Goal: Task Accomplishment & Management: Use online tool/utility

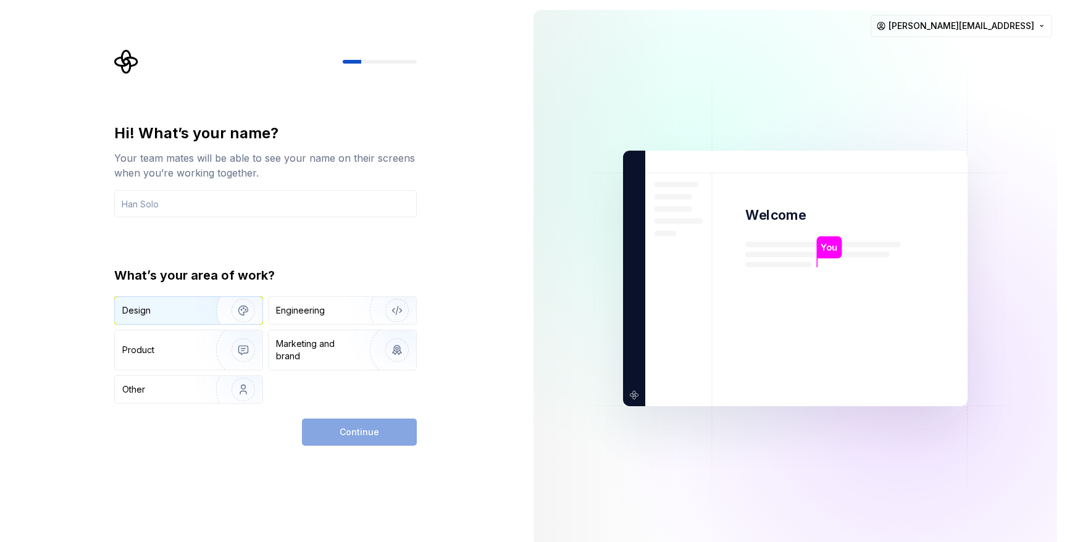
click at [212, 315] on img "button" at bounding box center [235, 310] width 79 height 83
click at [210, 202] on input "text" at bounding box center [265, 203] width 302 height 27
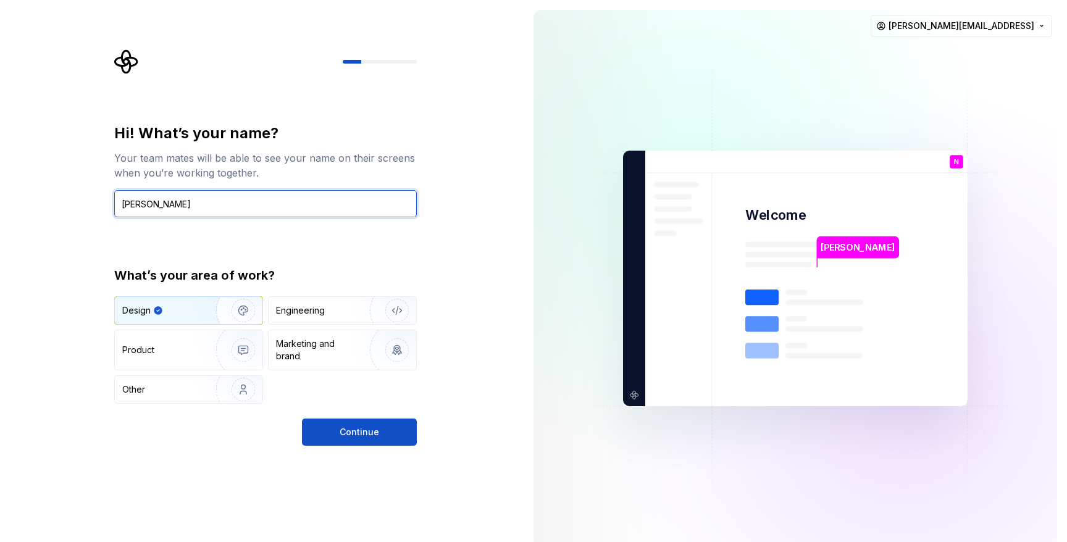
type input "[PERSON_NAME]"
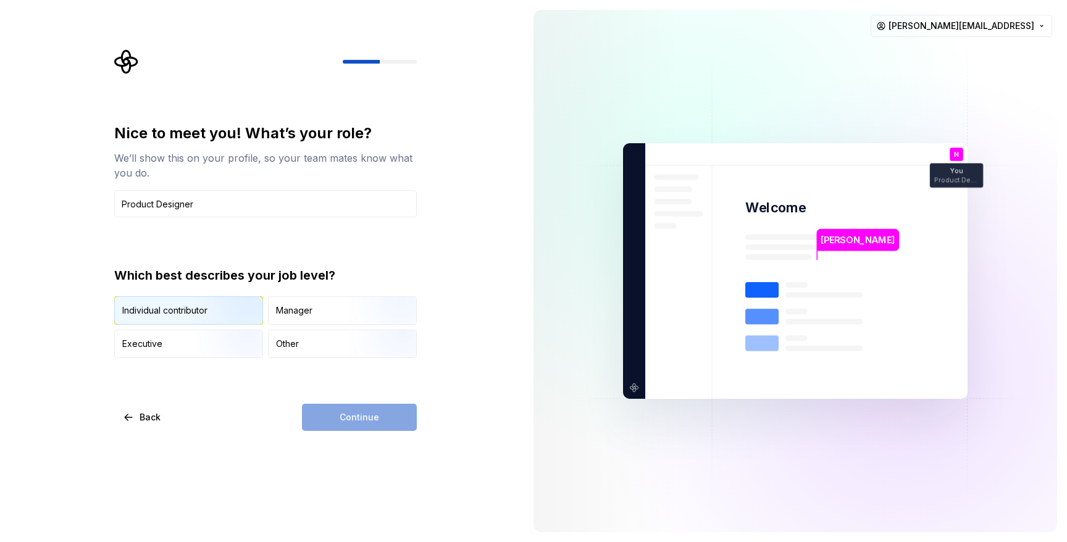
type input "Product Designer"
click at [175, 310] on div "Individual contributor" at bounding box center [164, 310] width 85 height 12
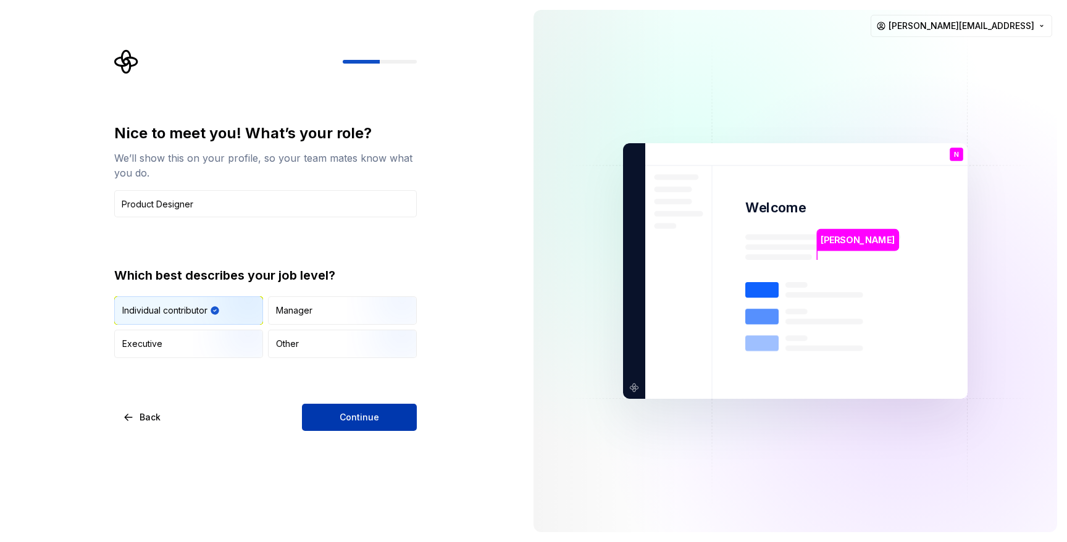
click at [331, 417] on button "Continue" at bounding box center [359, 417] width 115 height 27
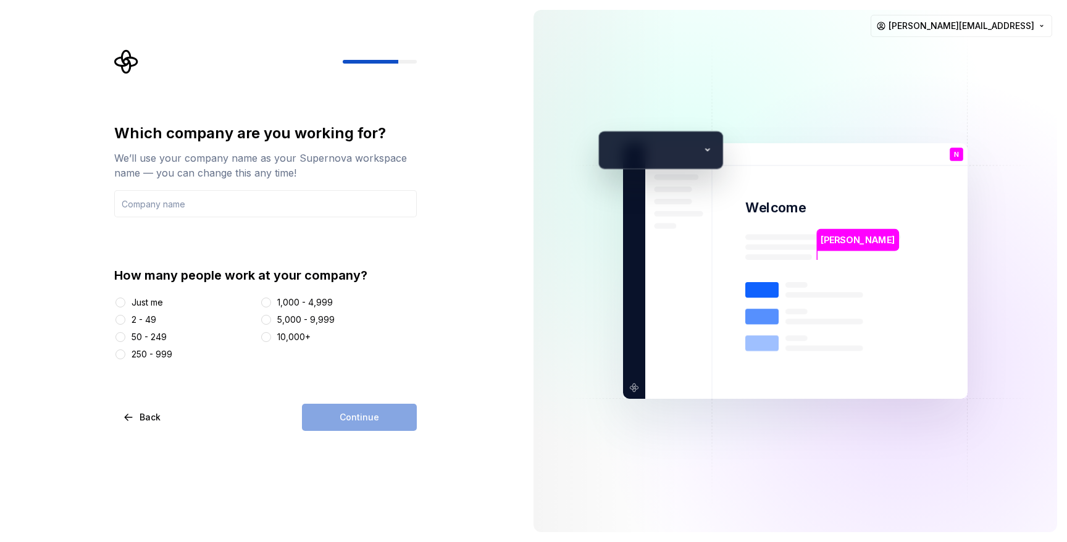
click at [141, 320] on div "2 - 49" at bounding box center [143, 320] width 25 height 12
click at [125, 320] on button "2 - 49" at bounding box center [120, 320] width 10 height 10
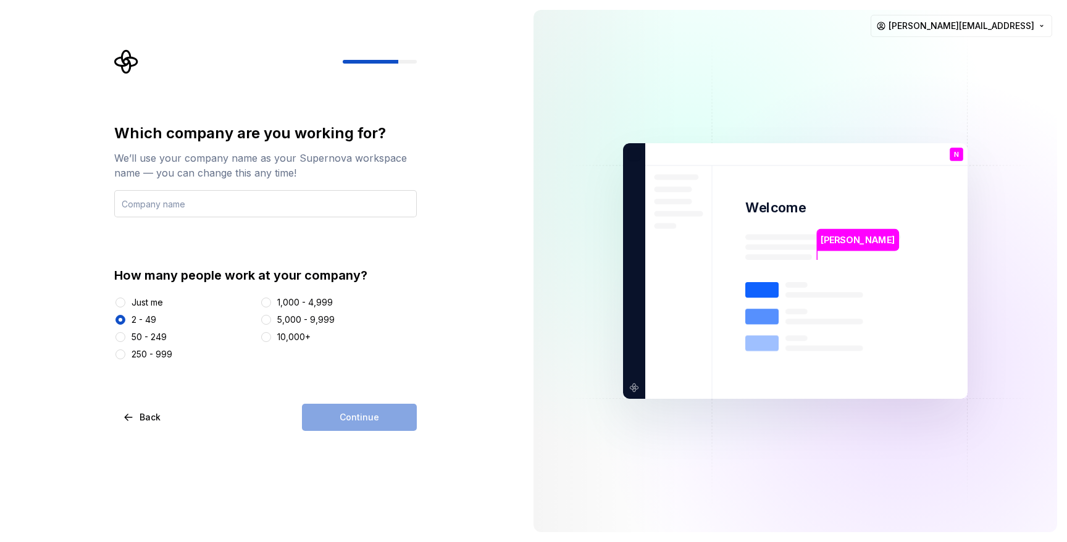
click at [169, 204] on input "text" at bounding box center [265, 203] width 302 height 27
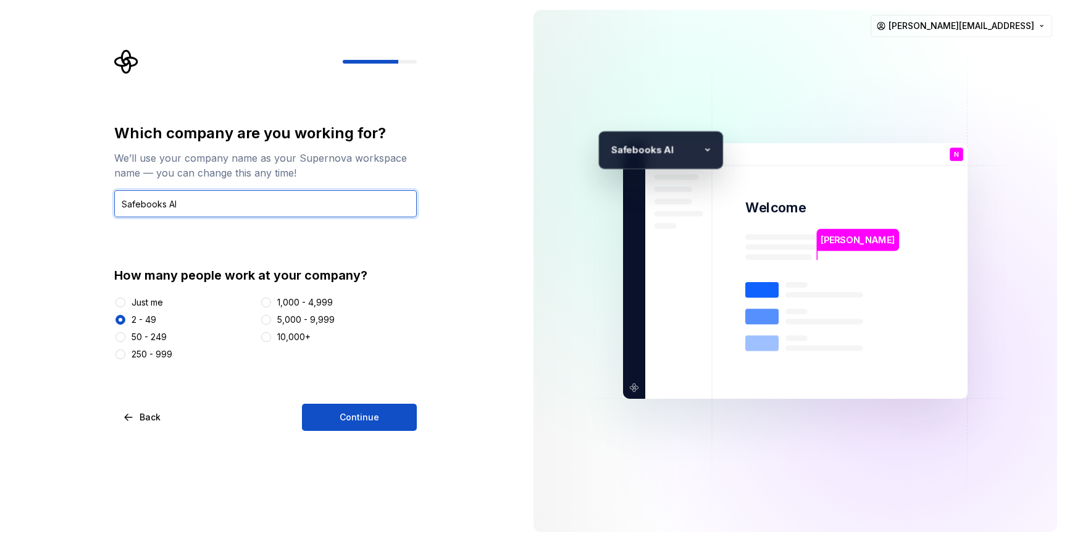
type input "Safebooks AI"
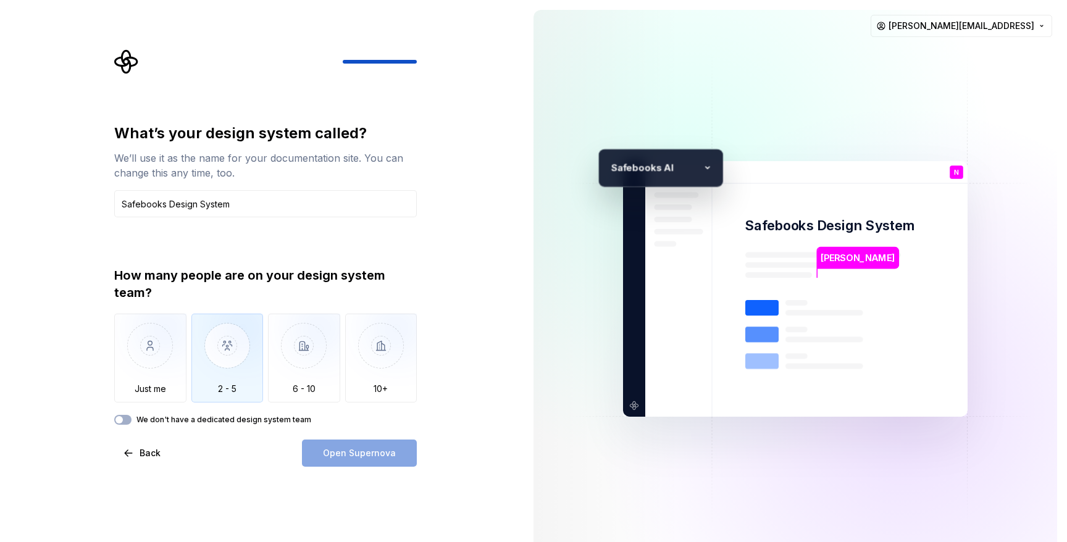
type input "Safebooks Design System"
click at [223, 342] on img "button" at bounding box center [227, 355] width 72 height 83
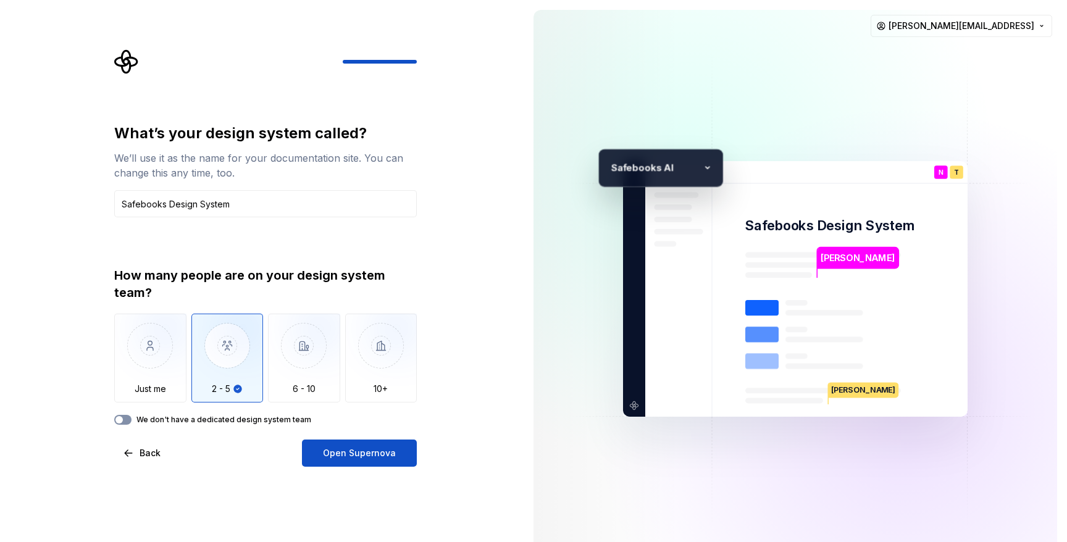
click at [119, 418] on span "button" at bounding box center [118, 419] width 7 height 7
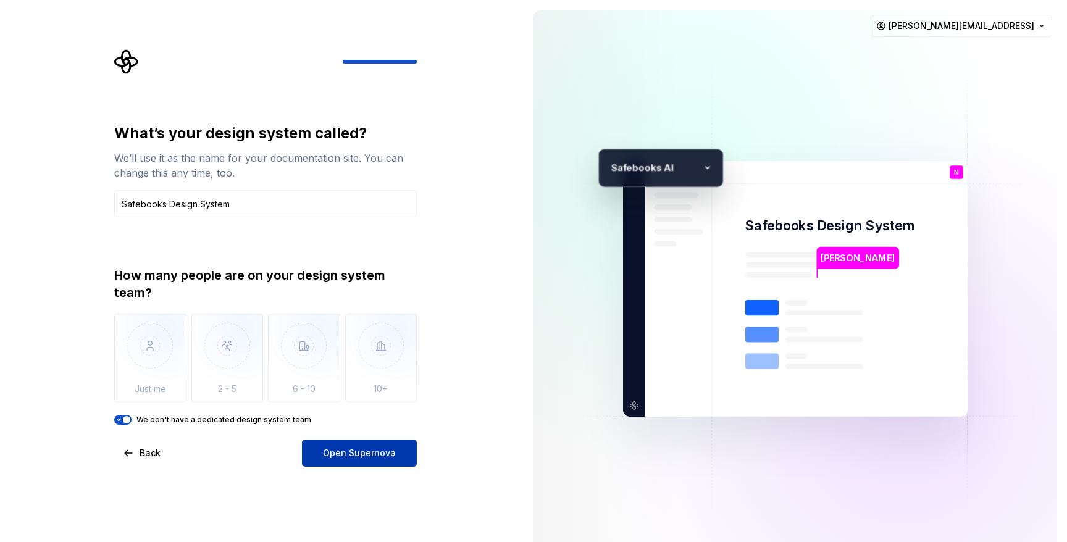
click at [379, 462] on button "Open Supernova" at bounding box center [359, 452] width 115 height 27
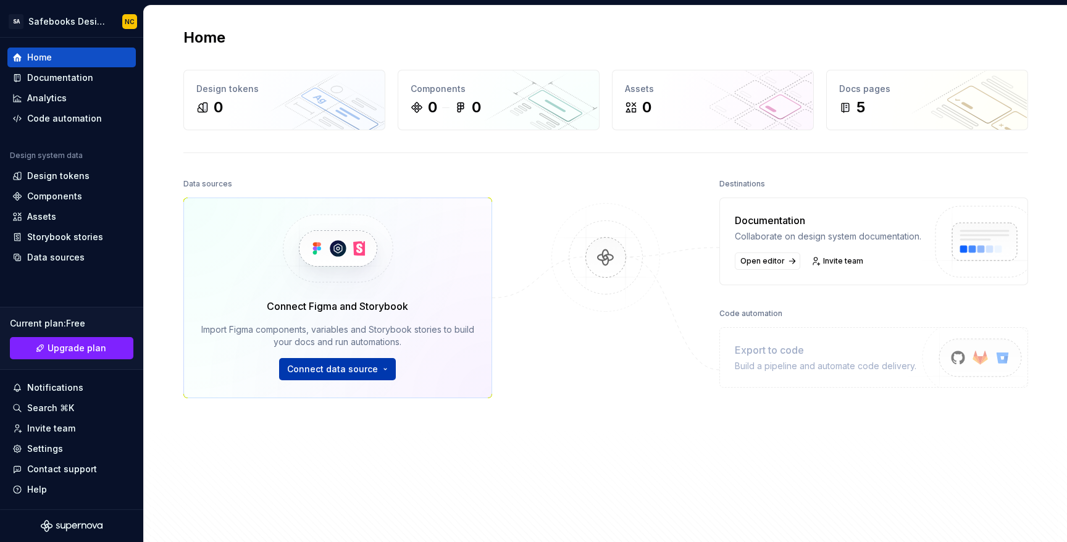
click at [370, 371] on html "SA Safebooks Design System NC Home Documentation Analytics Code automation Desi…" at bounding box center [533, 271] width 1067 height 542
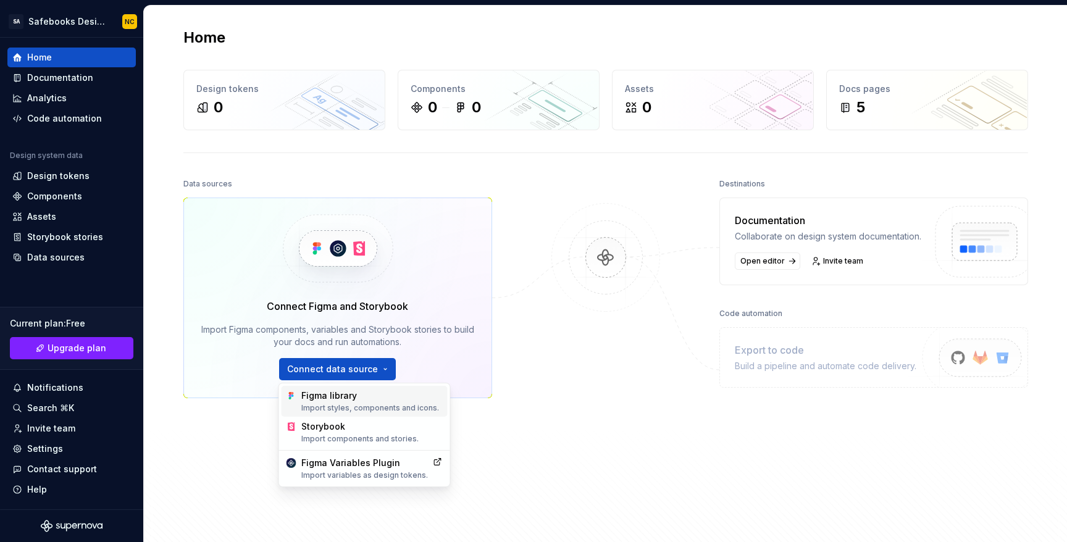
click at [373, 406] on div "Import styles, components and icons." at bounding box center [371, 408] width 141 height 10
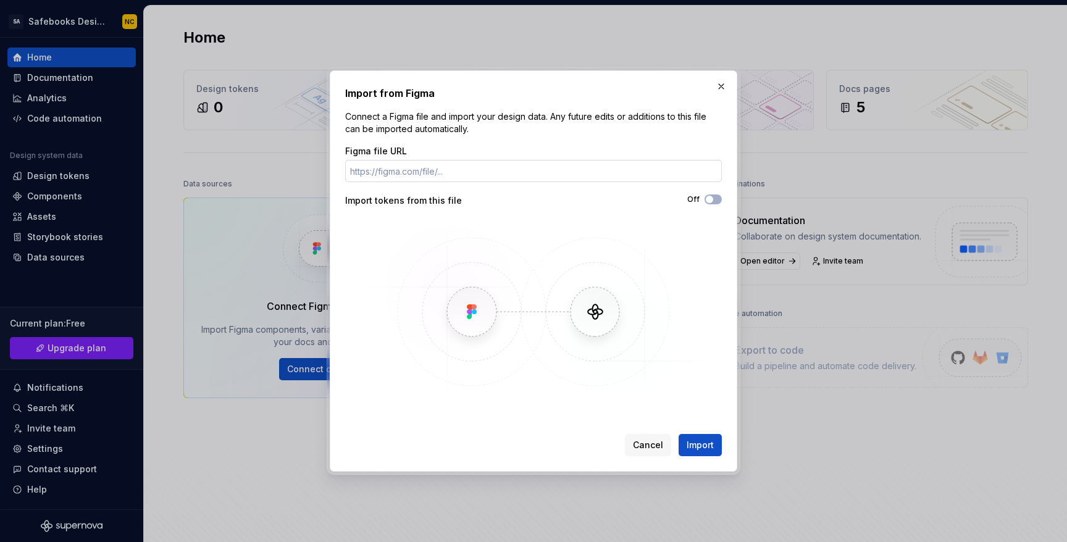
click at [444, 175] on input "Figma file URL" at bounding box center [533, 171] width 377 height 22
click at [496, 169] on input "Figma file URL" at bounding box center [533, 171] width 377 height 22
paste input "[URL][DOMAIN_NAME]"
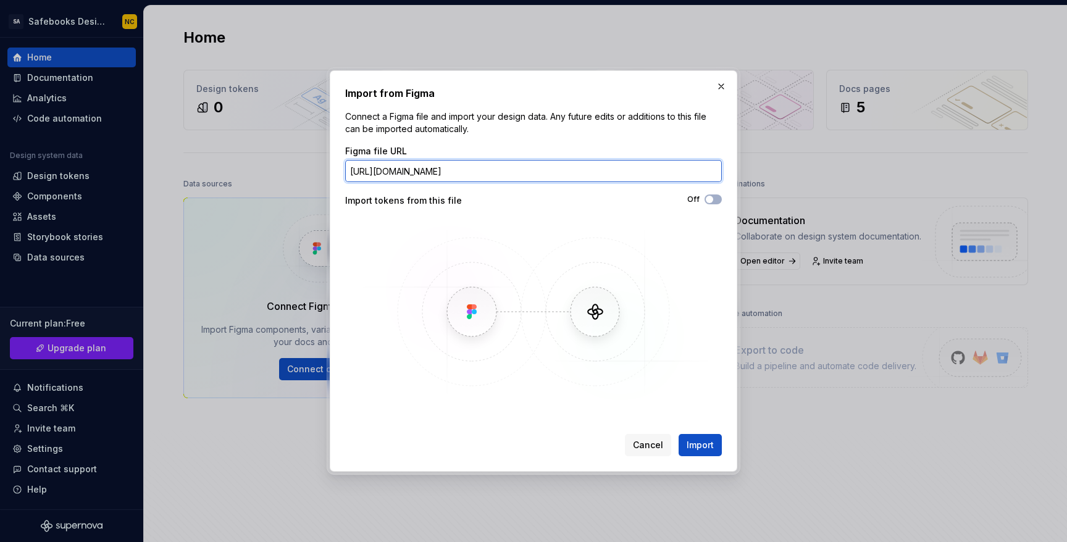
scroll to position [0, 265]
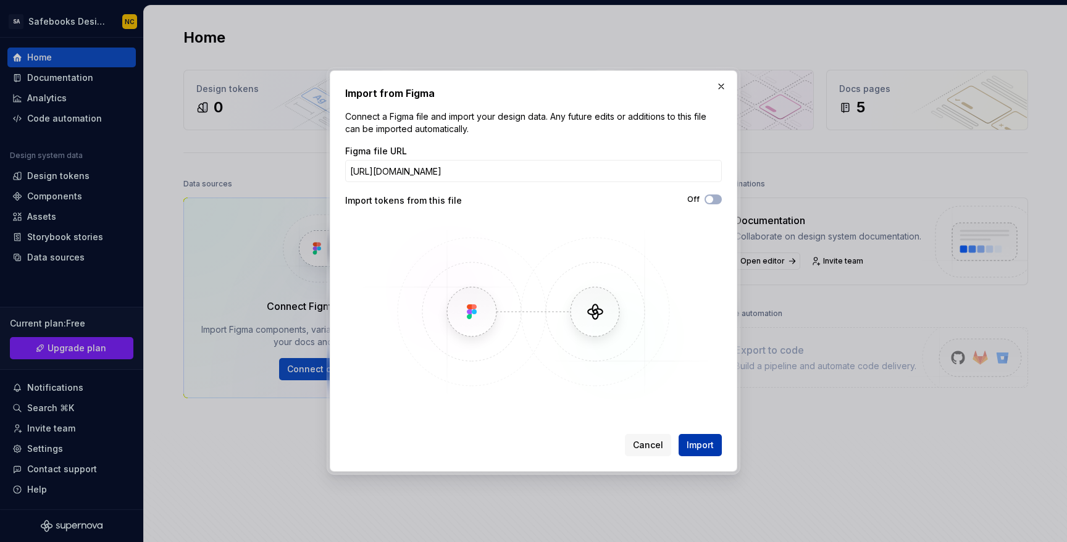
click at [687, 443] on span "Import" at bounding box center [699, 445] width 27 height 12
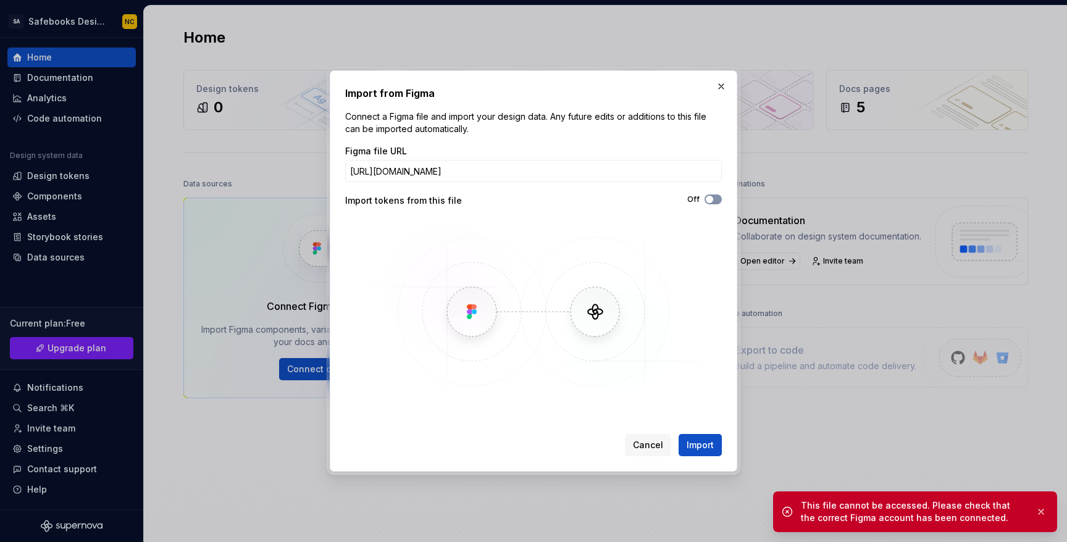
click at [710, 196] on span "button" at bounding box center [709, 199] width 7 height 7
click at [702, 447] on span "Import" at bounding box center [699, 445] width 27 height 12
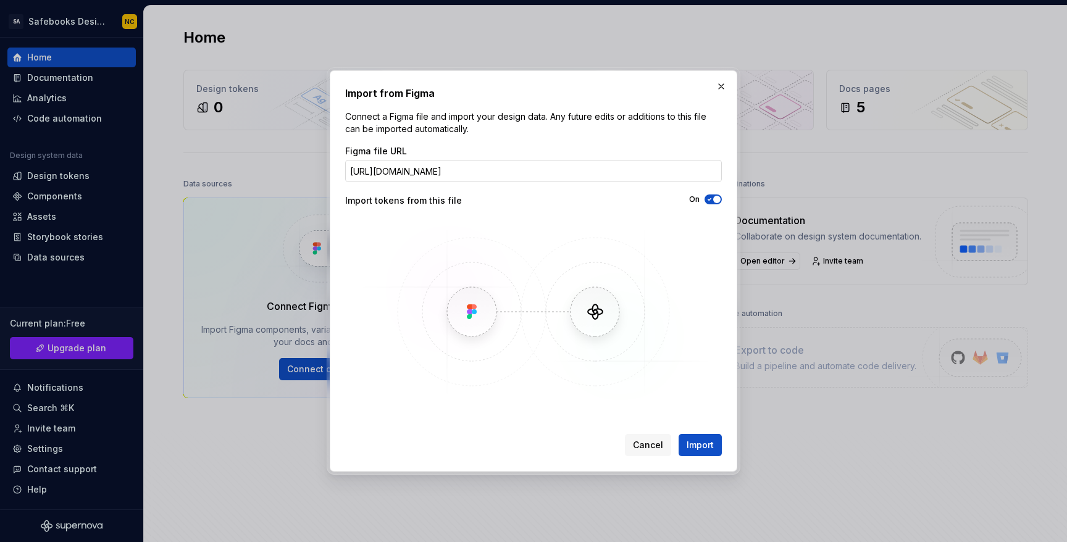
click at [614, 172] on input "[URL][DOMAIN_NAME]" at bounding box center [533, 171] width 377 height 22
paste input "<iframe style="border: 1px solid rgba(0, 0, 0, 0.1);" width="800" height="450" …"
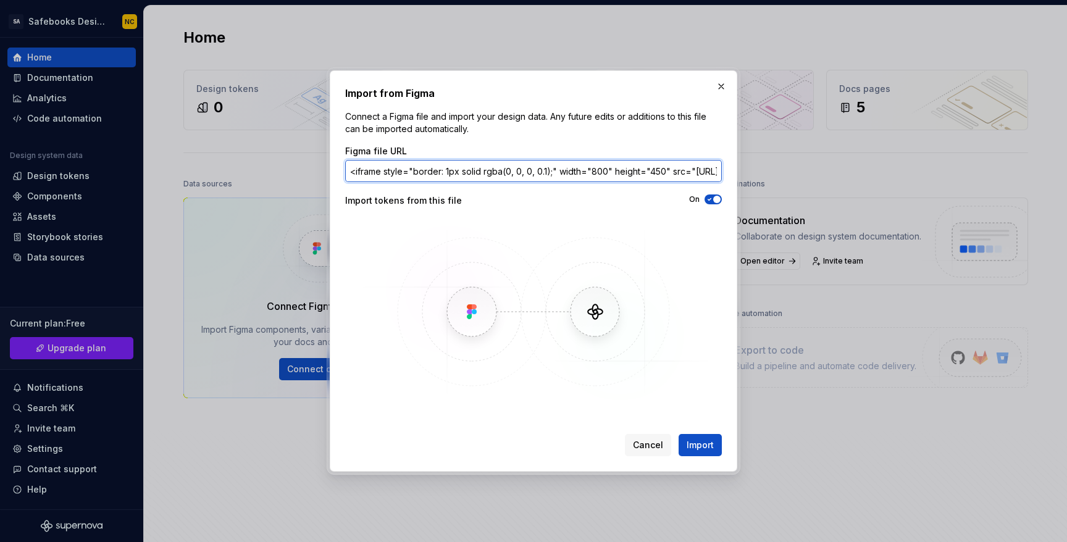
scroll to position [0, 707]
type input "<iframe style="border: 1px solid rgba(0, 0, 0, 0.1);" width="800" height="450" …"
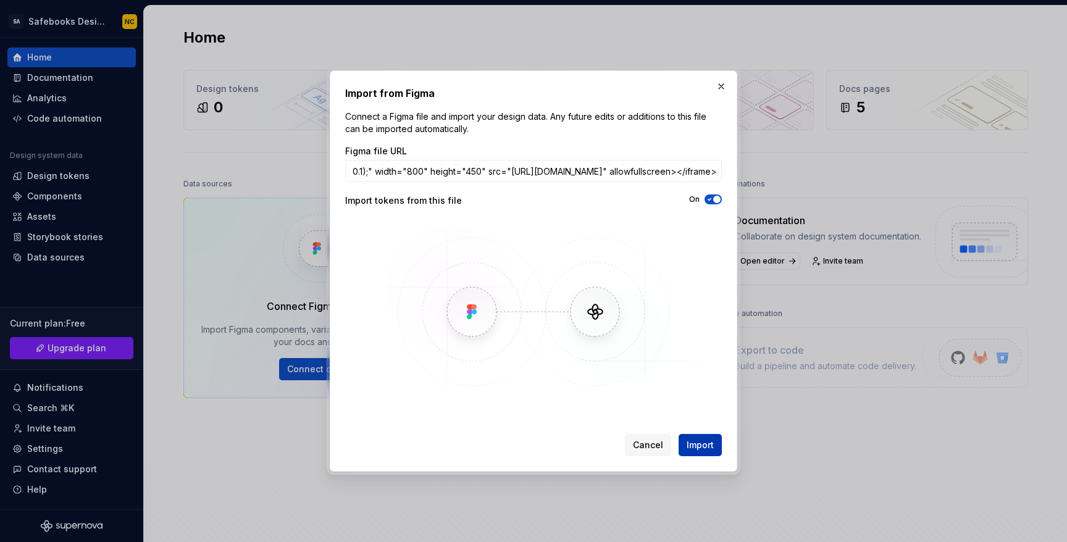
scroll to position [0, 0]
click at [703, 448] on span "Import" at bounding box center [699, 445] width 27 height 12
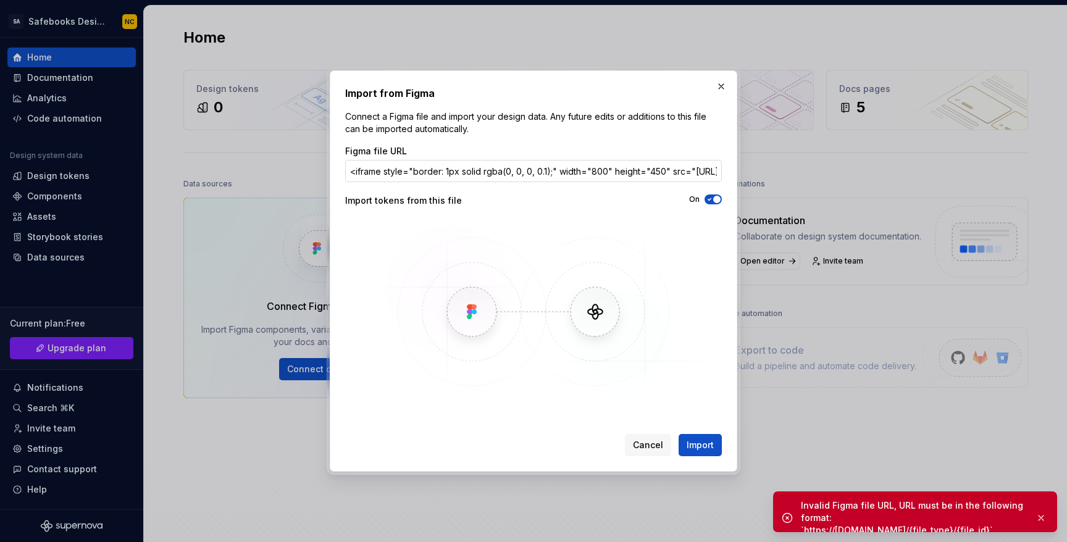
click at [383, 165] on input "<iframe style="border: 1px solid rgba(0, 0, 0, 0.1);" width="800" height="450" …" at bounding box center [533, 171] width 377 height 22
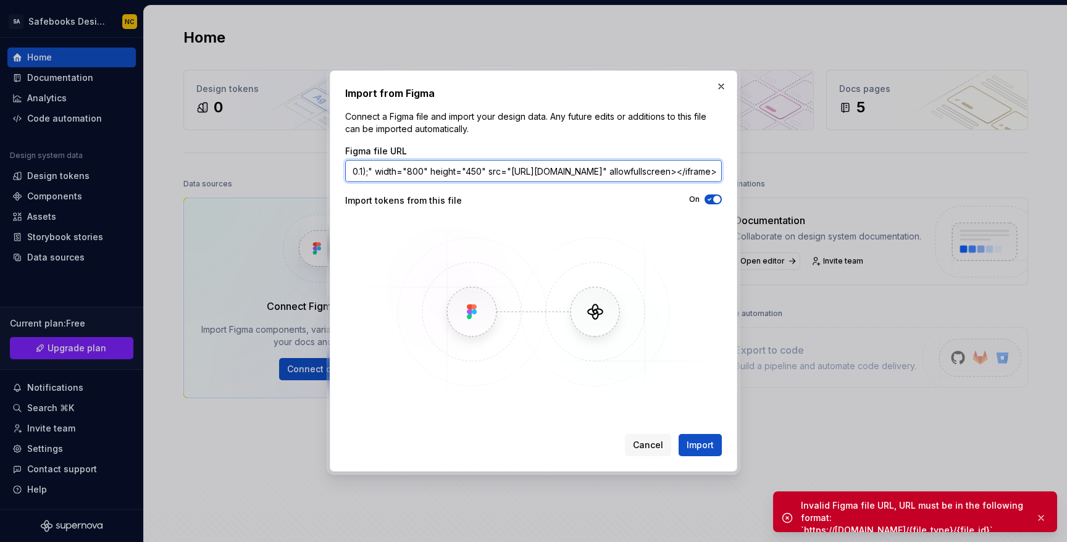
drag, startPoint x: 420, startPoint y: 174, endPoint x: 940, endPoint y: 173, distance: 520.3
click at [940, 173] on div "Import from Figma Connect a Figma file and import your design data. Any future …" at bounding box center [533, 271] width 1067 height 542
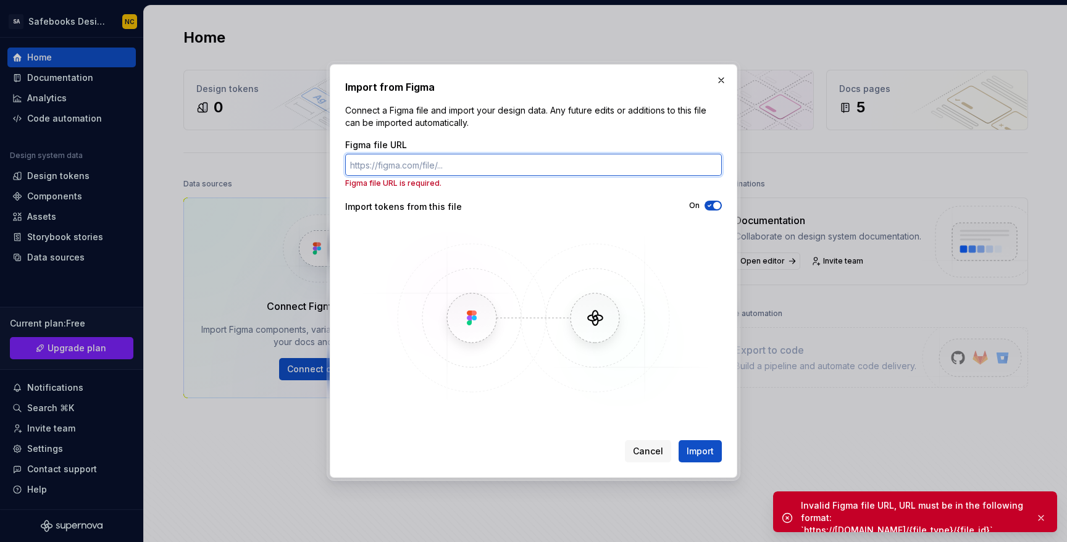
scroll to position [0, 0]
click at [718, 77] on button "button" at bounding box center [720, 80] width 17 height 17
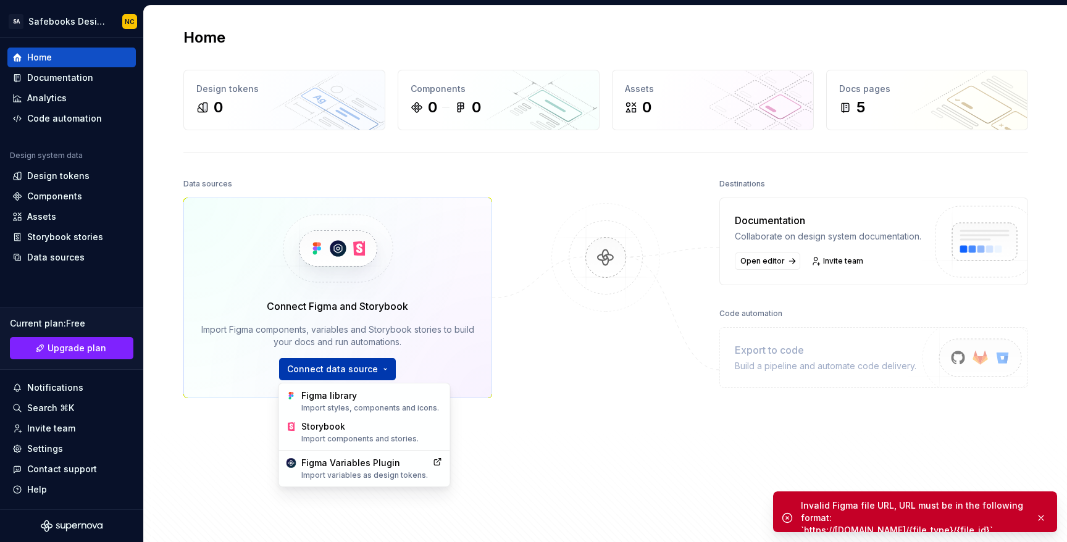
click at [322, 366] on html "SA Safebooks Design System NC Home Documentation Analytics Code automation Desi…" at bounding box center [533, 271] width 1067 height 542
click at [339, 438] on div "Import components and stories." at bounding box center [371, 439] width 141 height 10
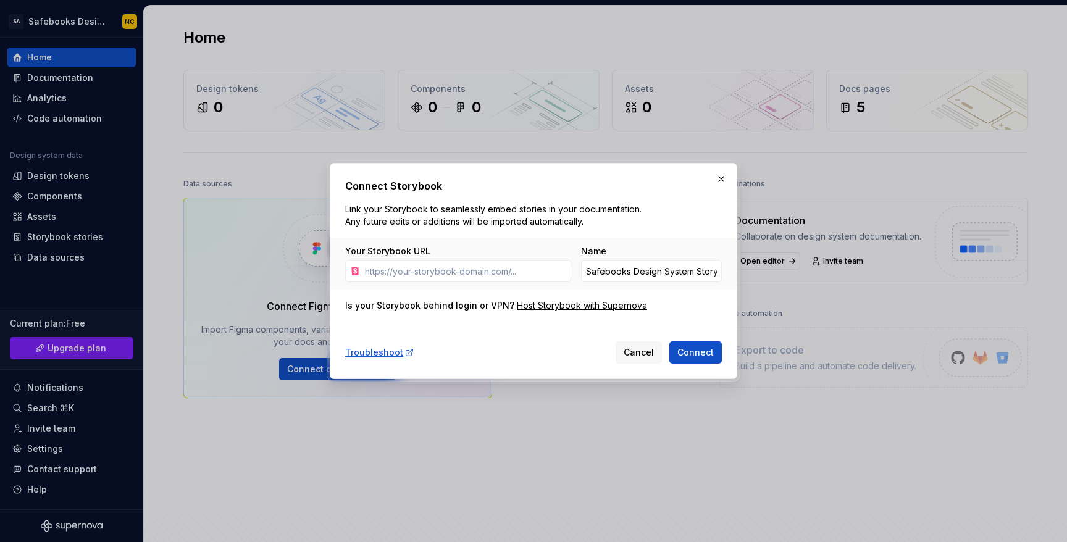
click at [447, 286] on div "Your Storybook URL Name Safebooks Design System Storybook" at bounding box center [533, 264] width 406 height 52
click at [453, 270] on input "Your Storybook URL" at bounding box center [465, 271] width 211 height 22
paste input "[URL][DOMAIN_NAME]"
click at [696, 348] on span "Connect" at bounding box center [695, 352] width 36 height 12
click at [436, 252] on div "Your Storybook URL" at bounding box center [458, 251] width 226 height 12
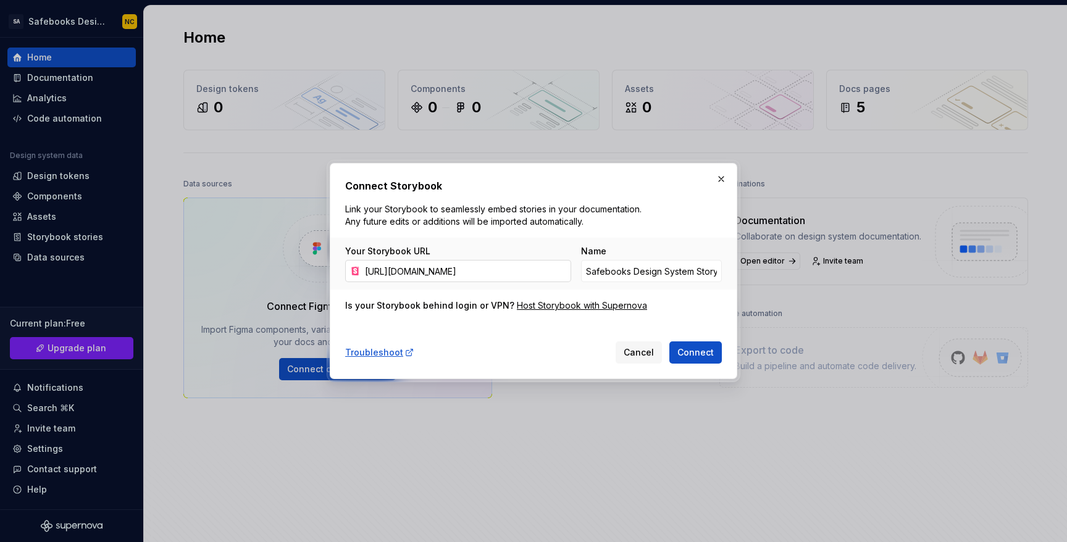
click at [433, 263] on input "[URL][DOMAIN_NAME]" at bounding box center [465, 271] width 211 height 22
paste input "mponents-app-button"
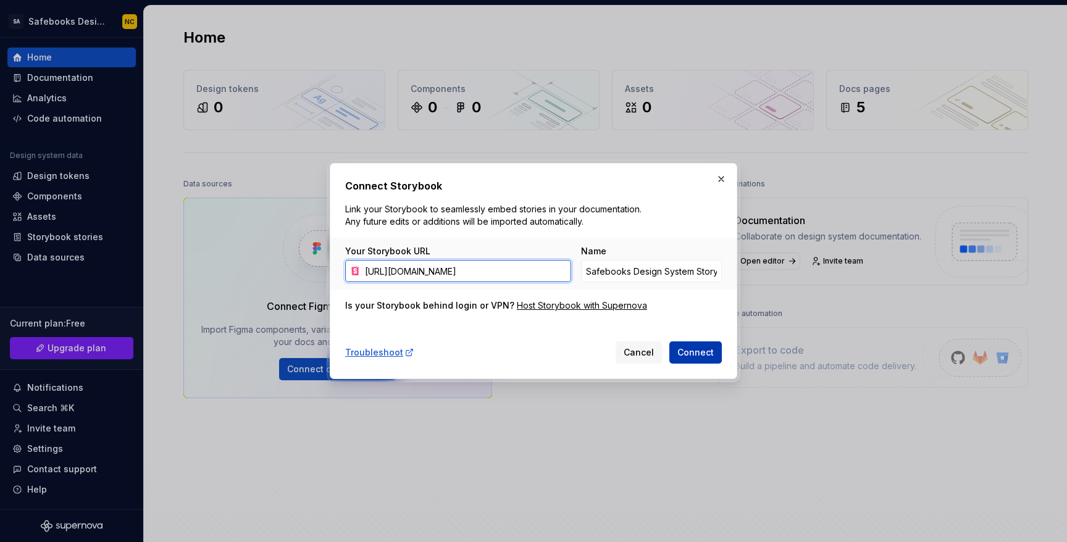
type input "[URL][DOMAIN_NAME]"
click at [706, 355] on span "Connect" at bounding box center [695, 352] width 36 height 12
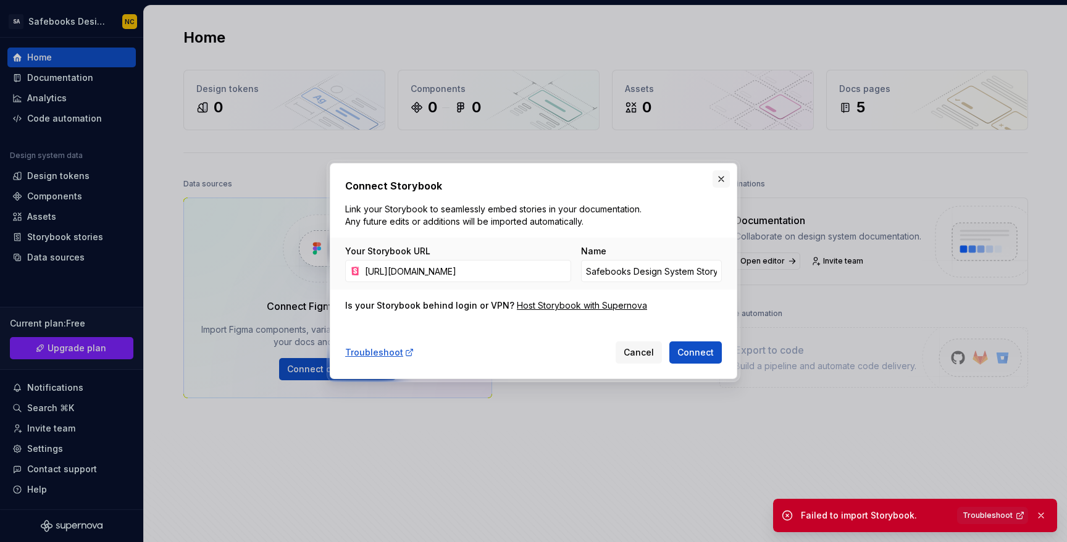
click at [717, 181] on button "button" at bounding box center [720, 178] width 17 height 17
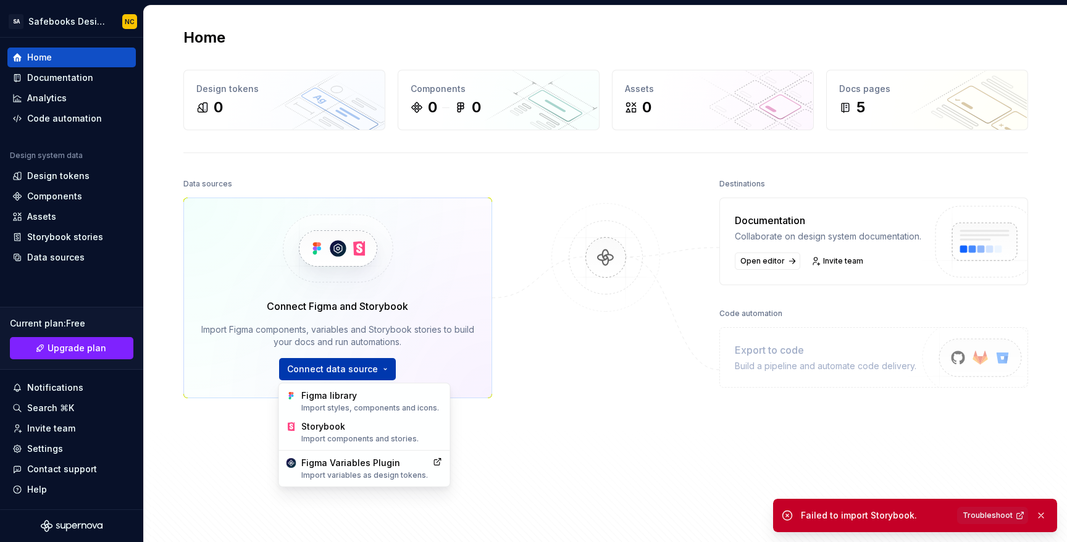
click at [374, 365] on html "SA Safebooks Design System NC Home Documentation Analytics Code automation Desi…" at bounding box center [533, 271] width 1067 height 542
click at [346, 457] on div "Figma Variables Plugin Import variables as design tokens." at bounding box center [364, 468] width 127 height 23
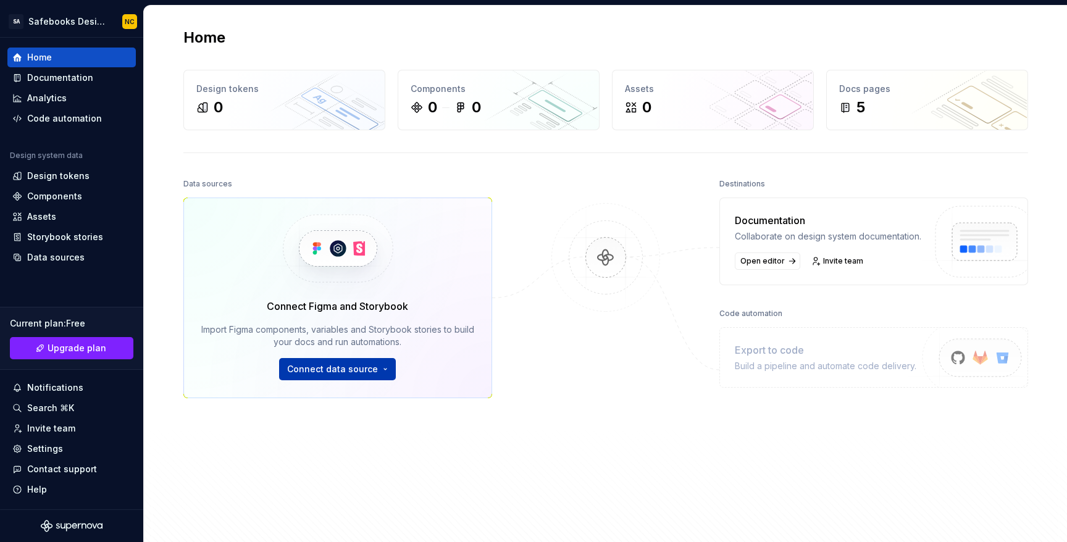
click at [372, 368] on html "SA Safebooks Design System NC Home Documentation Analytics Code automation Desi…" at bounding box center [533, 271] width 1067 height 542
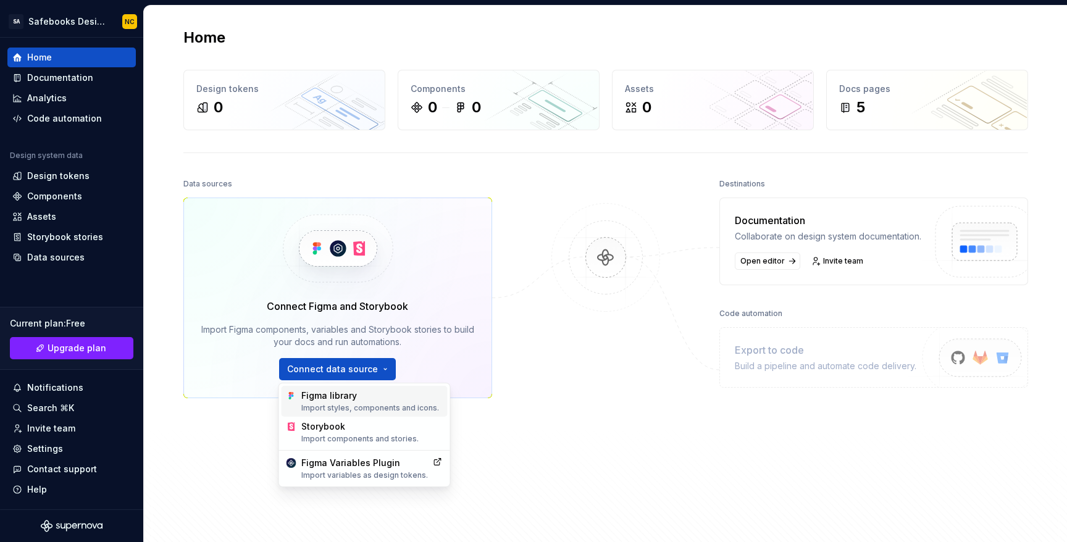
click at [373, 393] on div "Figma library Import styles, components and icons." at bounding box center [371, 400] width 141 height 23
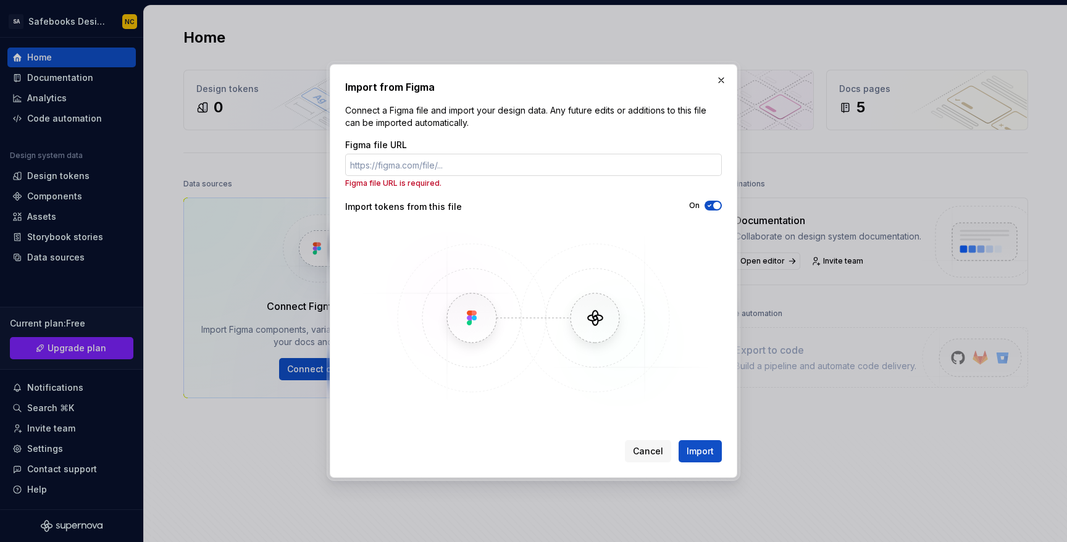
click at [550, 162] on input "Figma file URL" at bounding box center [533, 165] width 377 height 22
paste input "[URL][DOMAIN_NAME]"
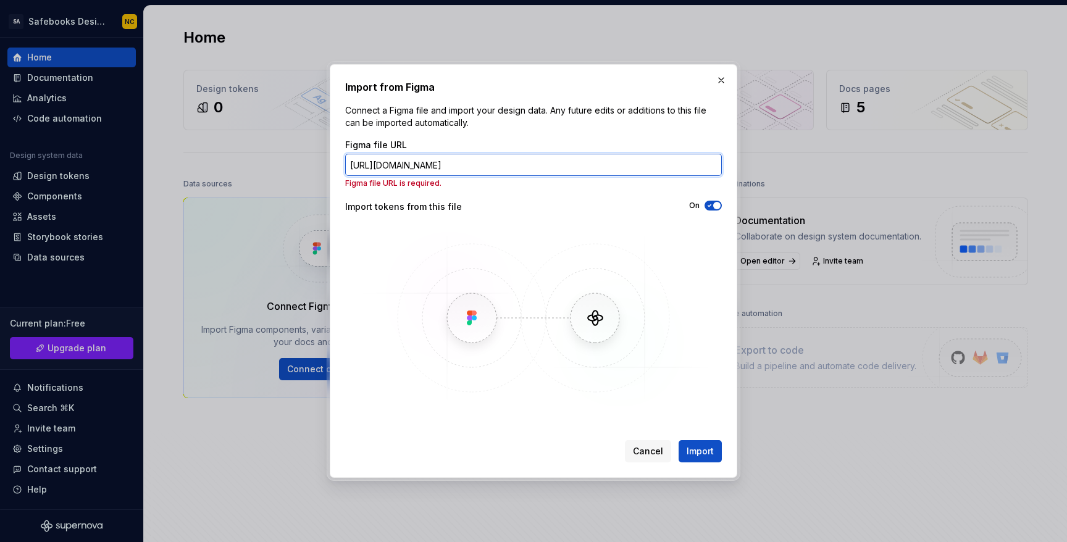
scroll to position [0, 223]
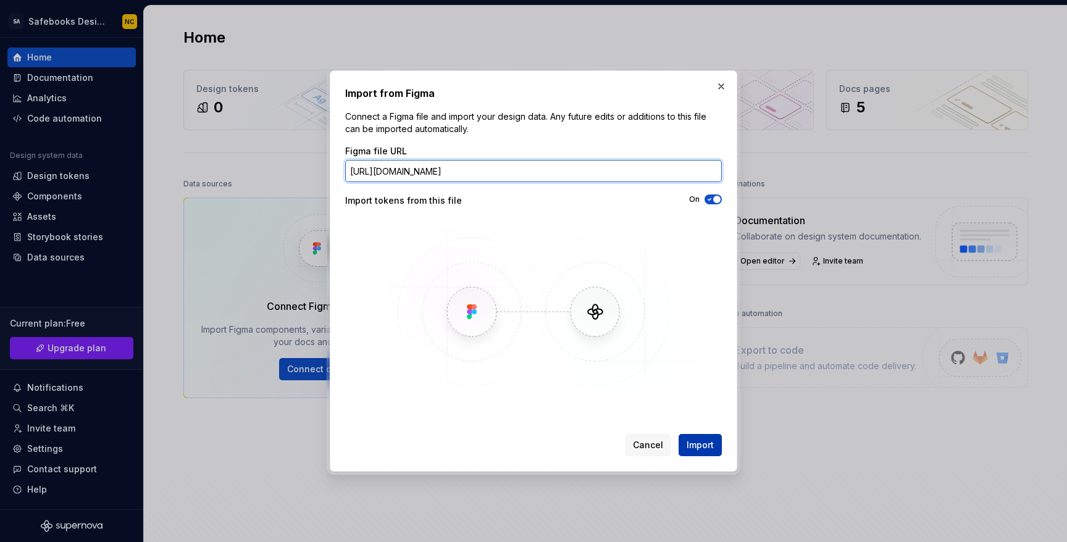
type input "[URL][DOMAIN_NAME]"
click at [706, 445] on span "Import" at bounding box center [699, 445] width 27 height 12
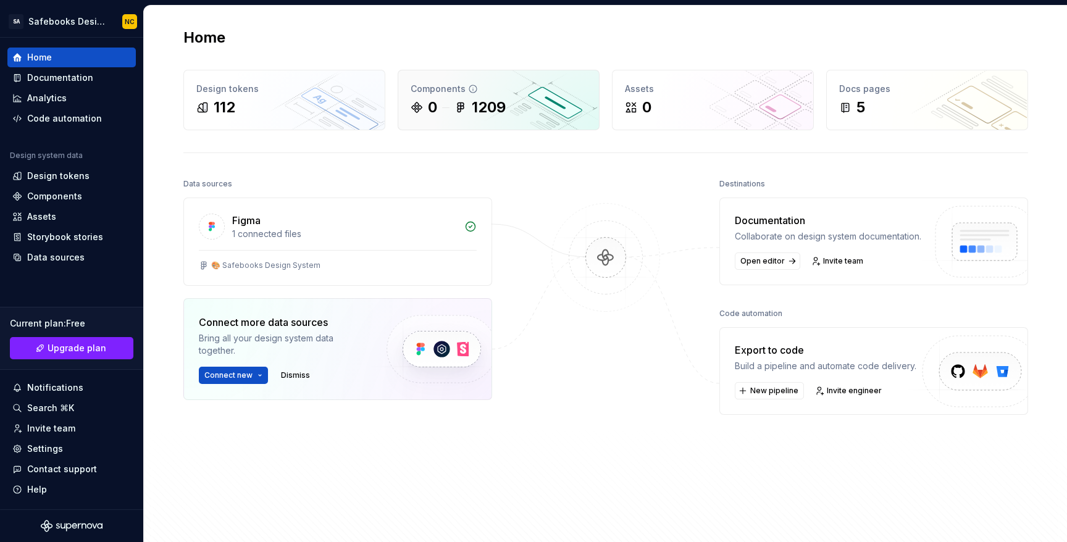
click at [513, 100] on div "0 1209" at bounding box center [498, 108] width 176 height 20
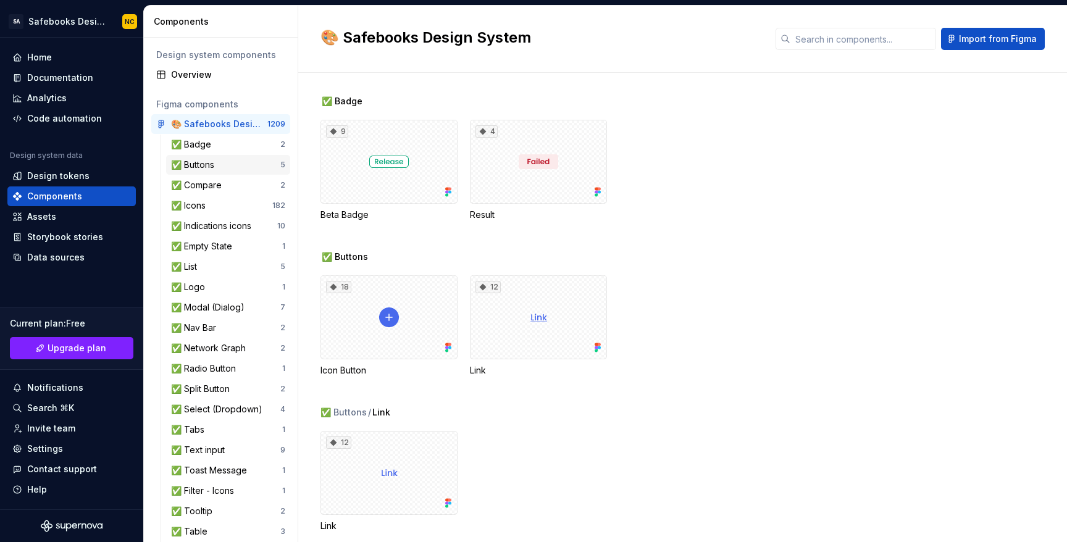
click at [229, 164] on div "✅ Buttons" at bounding box center [225, 165] width 109 height 12
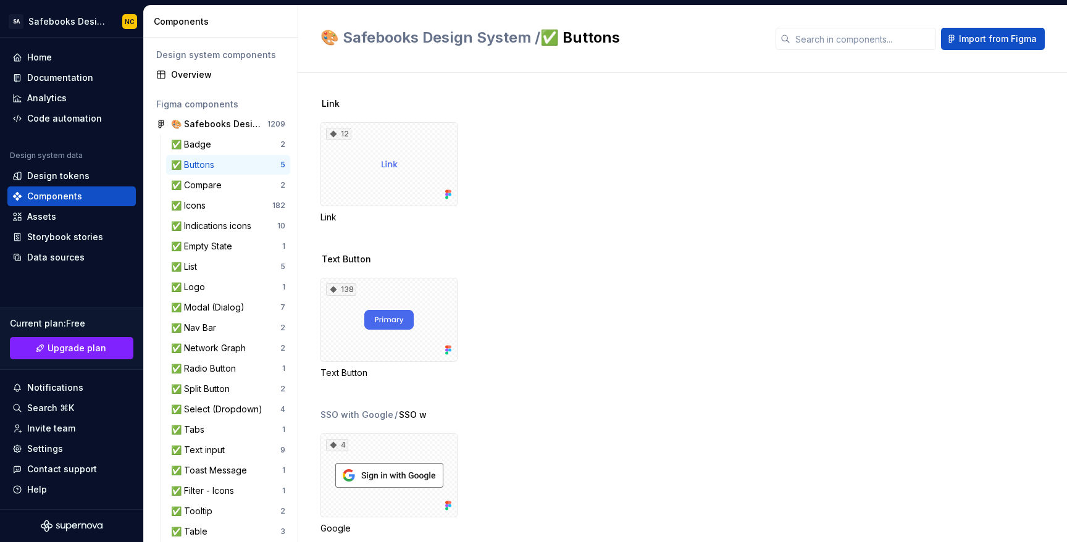
scroll to position [128, 0]
click at [398, 306] on div "138" at bounding box center [388, 320] width 137 height 84
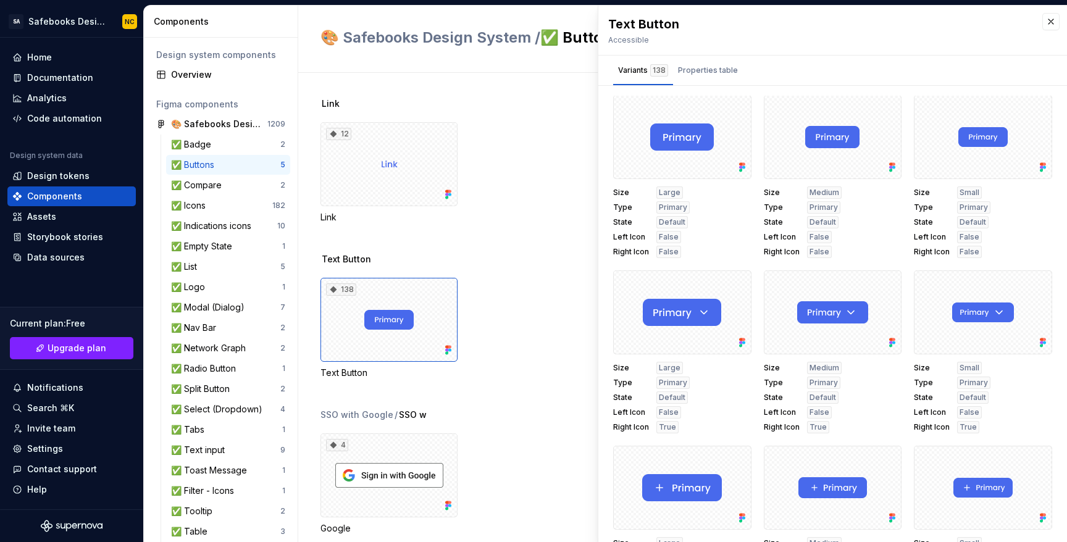
scroll to position [3160, 0]
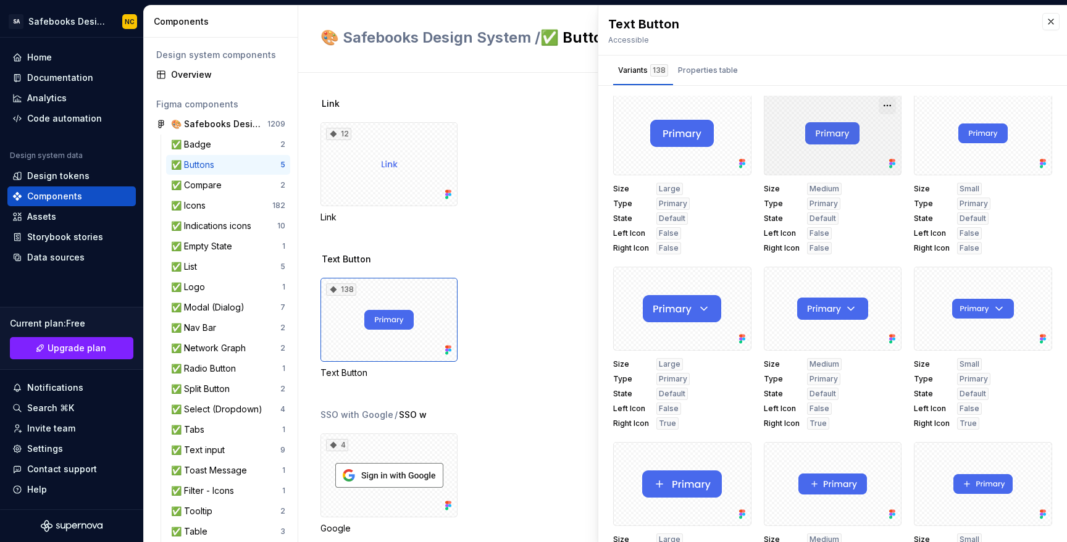
click at [878, 106] on button "button" at bounding box center [886, 105] width 17 height 17
click at [868, 219] on div "Size Medium Type Primary State Default Left Icon False Right Icon False" at bounding box center [833, 219] width 138 height 72
click at [832, 148] on div at bounding box center [833, 133] width 138 height 84
click at [825, 133] on div at bounding box center [833, 133] width 138 height 84
click at [796, 109] on div at bounding box center [833, 133] width 138 height 84
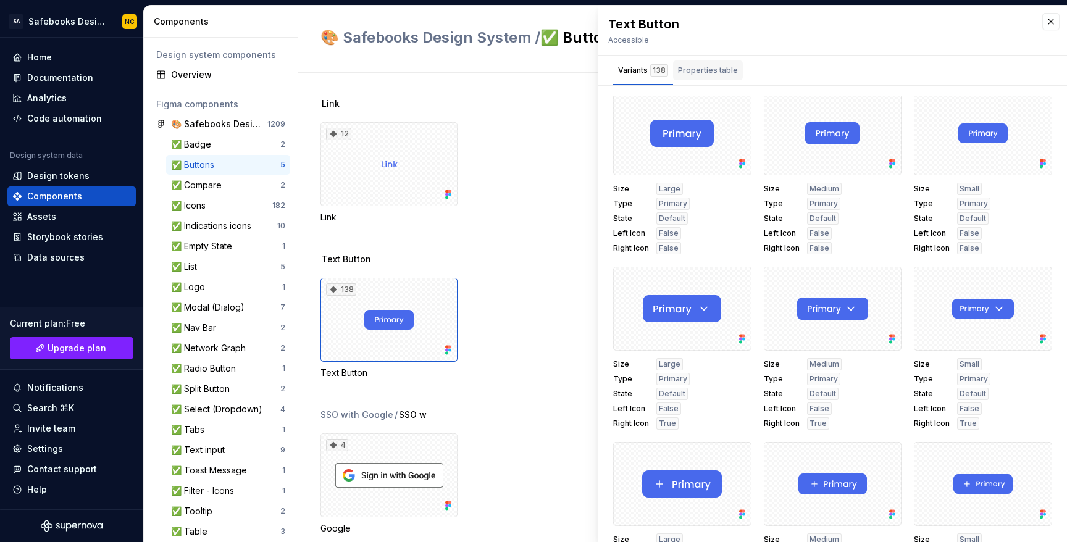
click at [714, 79] on div "Properties table" at bounding box center [708, 70] width 70 height 20
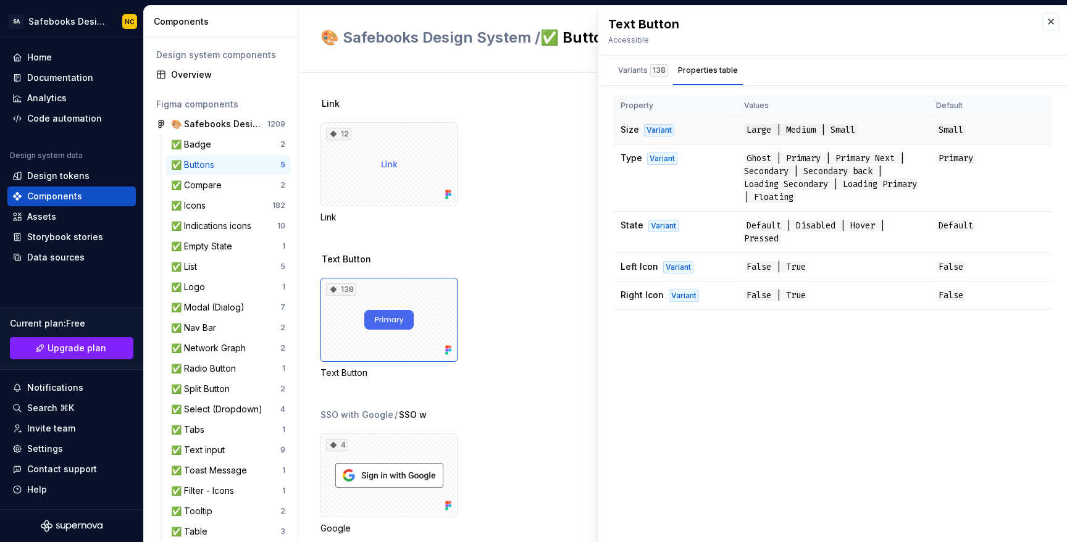
click at [781, 128] on span "Large | Medium | Small" at bounding box center [801, 130] width 114 height 12
click at [1054, 22] on button "button" at bounding box center [1050, 21] width 17 height 17
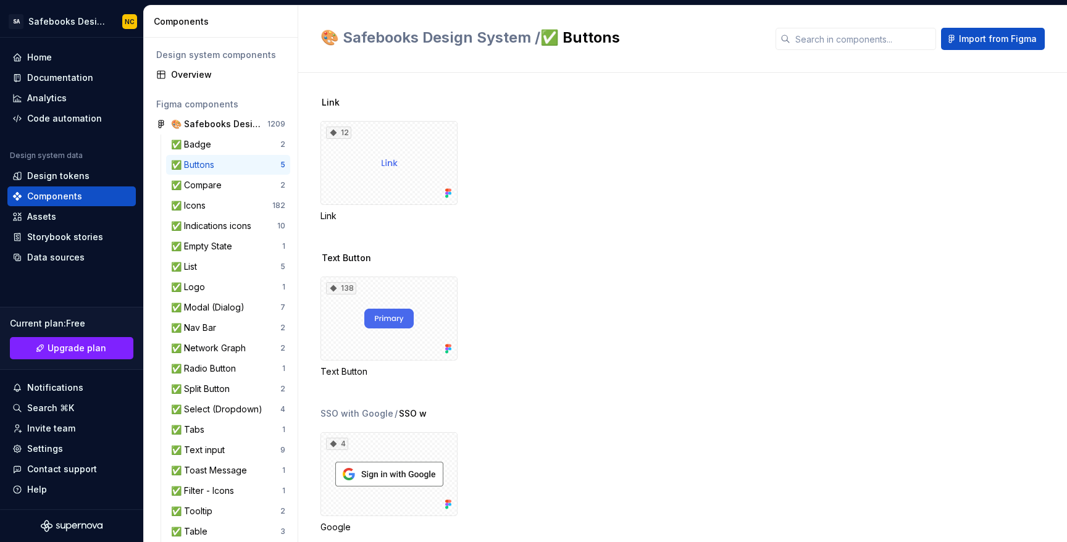
scroll to position [128, 0]
click at [70, 167] on div "Design tokens" at bounding box center [71, 176] width 128 height 20
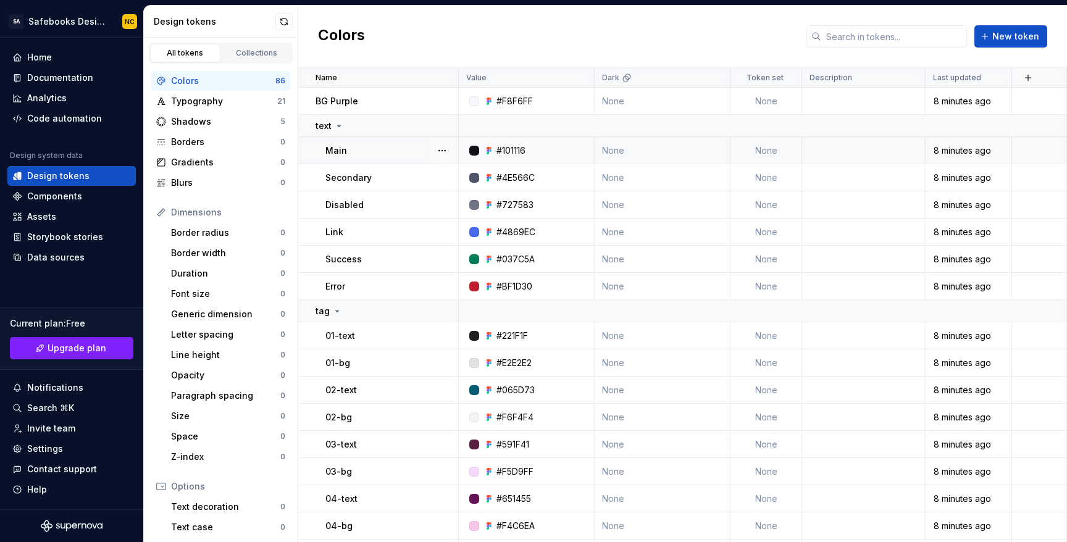
click at [519, 152] on div "#101116" at bounding box center [510, 150] width 29 height 12
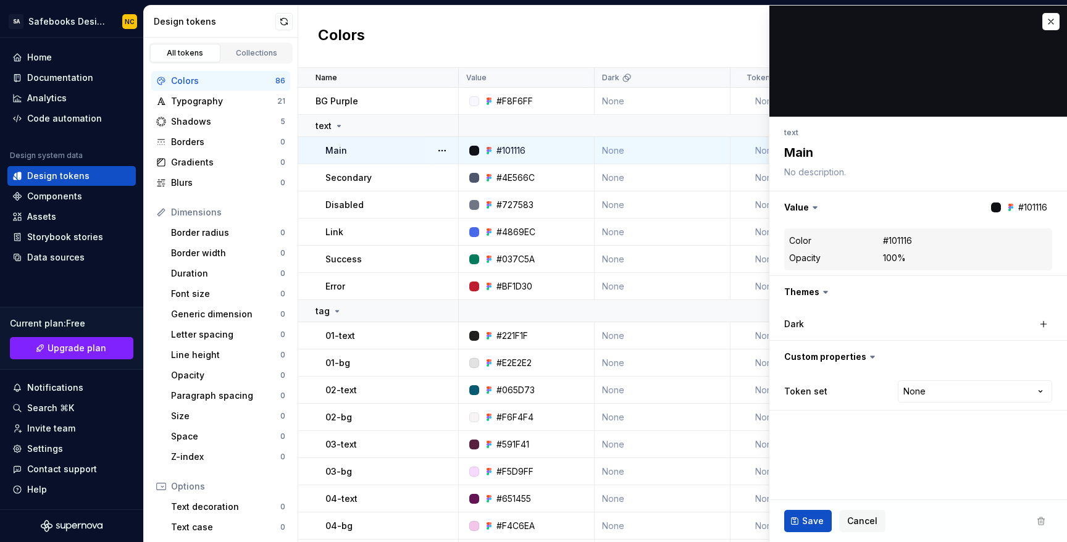
click at [436, 151] on button "button" at bounding box center [441, 150] width 17 height 17
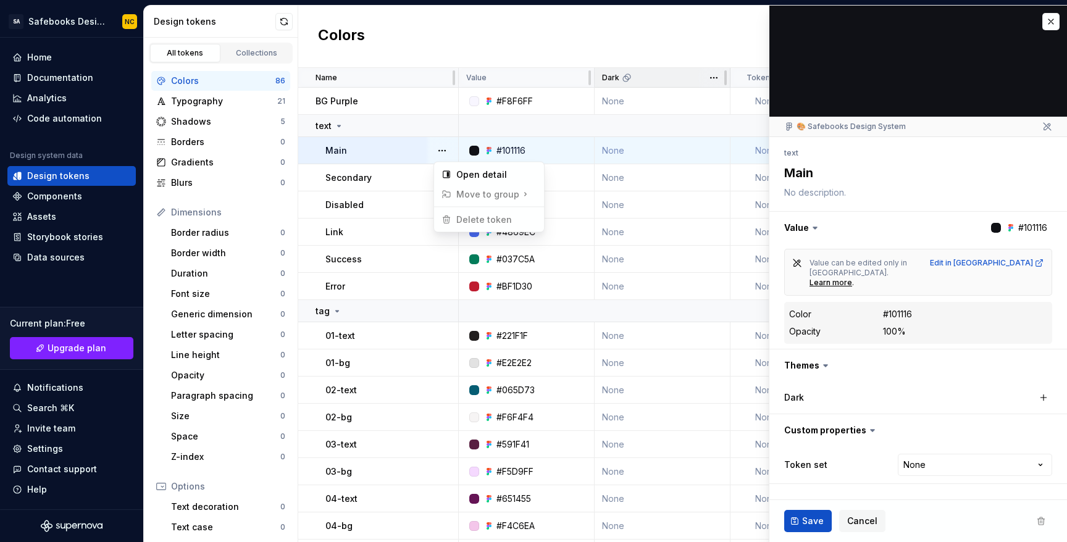
click at [659, 83] on html "SA Safebooks Design System NC Home Documentation Analytics Code automation Desi…" at bounding box center [533, 271] width 1067 height 542
click at [1048, 22] on button "button" at bounding box center [1050, 21] width 17 height 17
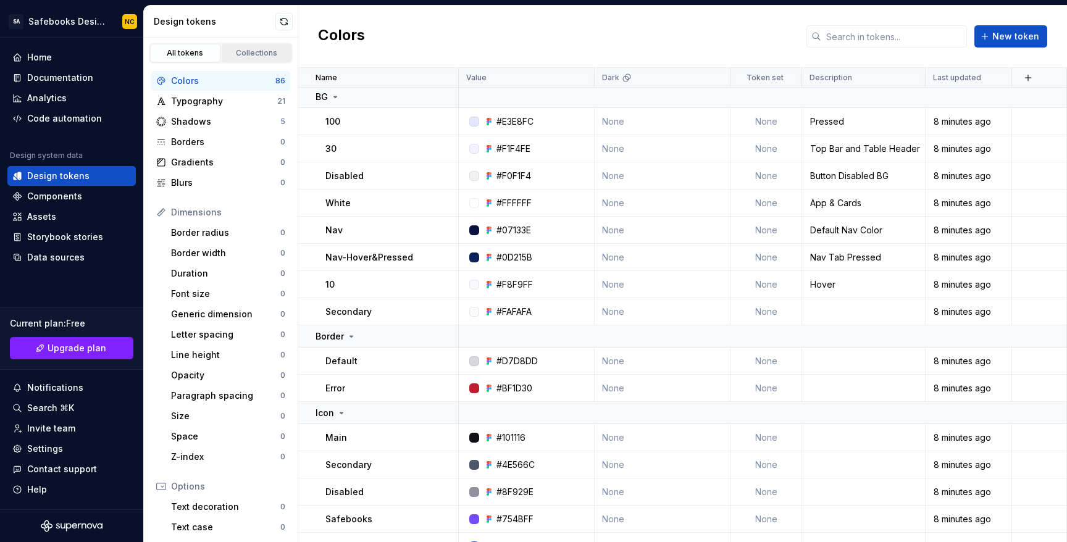
click at [256, 52] on div "Collections" at bounding box center [257, 53] width 62 height 10
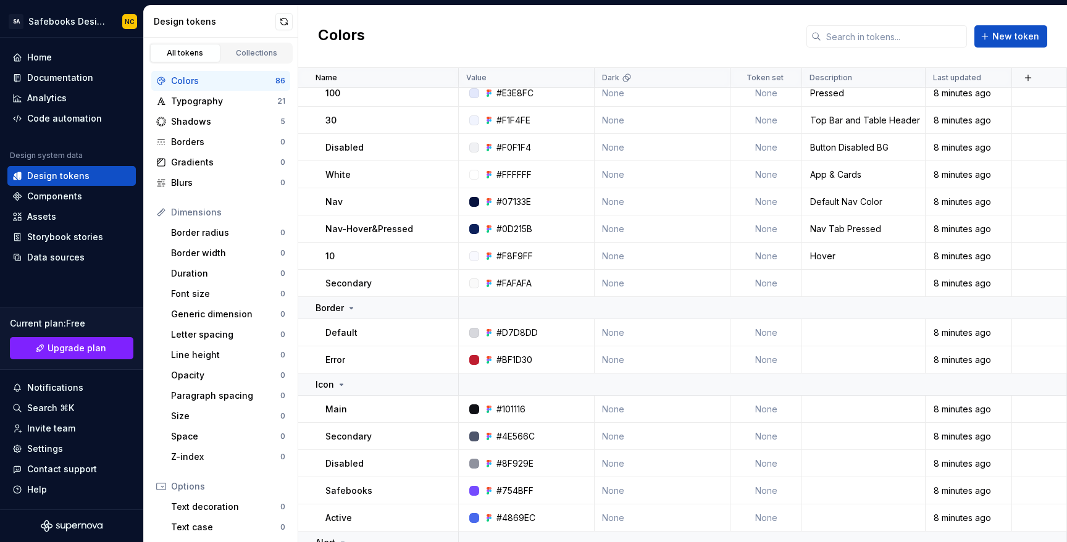
scroll to position [2170, 0]
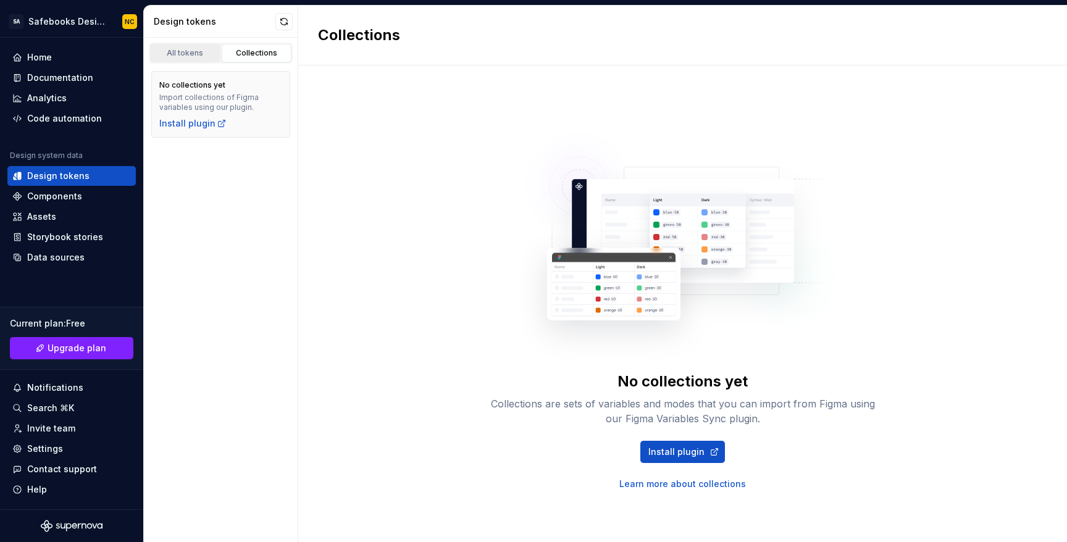
click at [189, 60] on link "All tokens" at bounding box center [185, 53] width 70 height 19
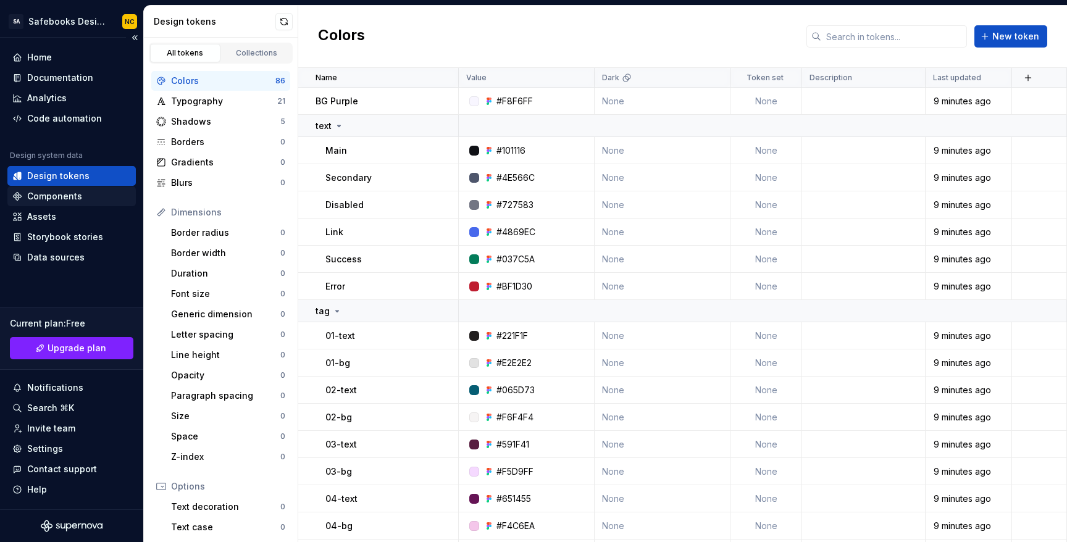
click at [54, 191] on div "Components" at bounding box center [54, 196] width 55 height 12
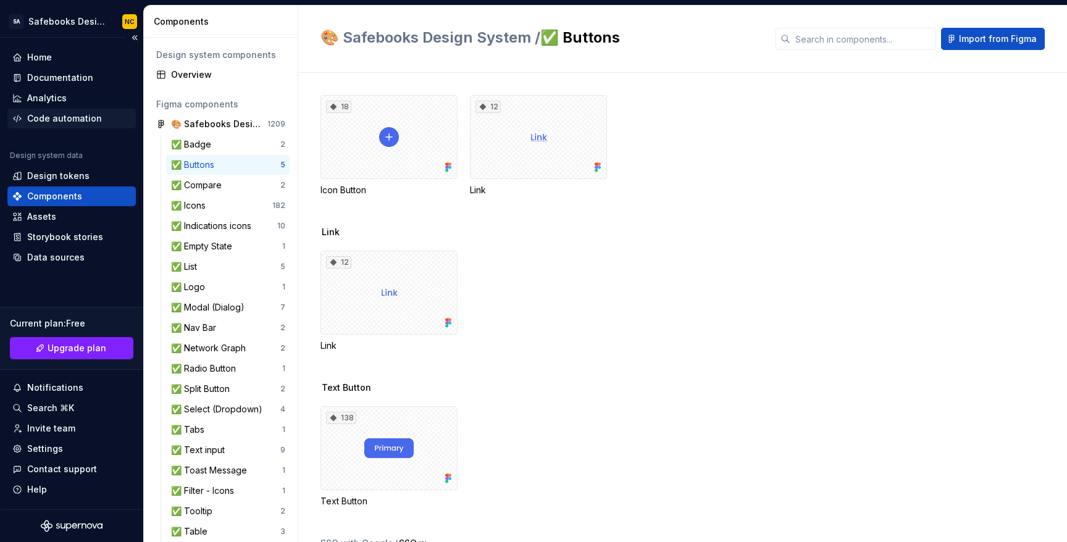
click at [66, 117] on div "Code automation" at bounding box center [64, 118] width 75 height 12
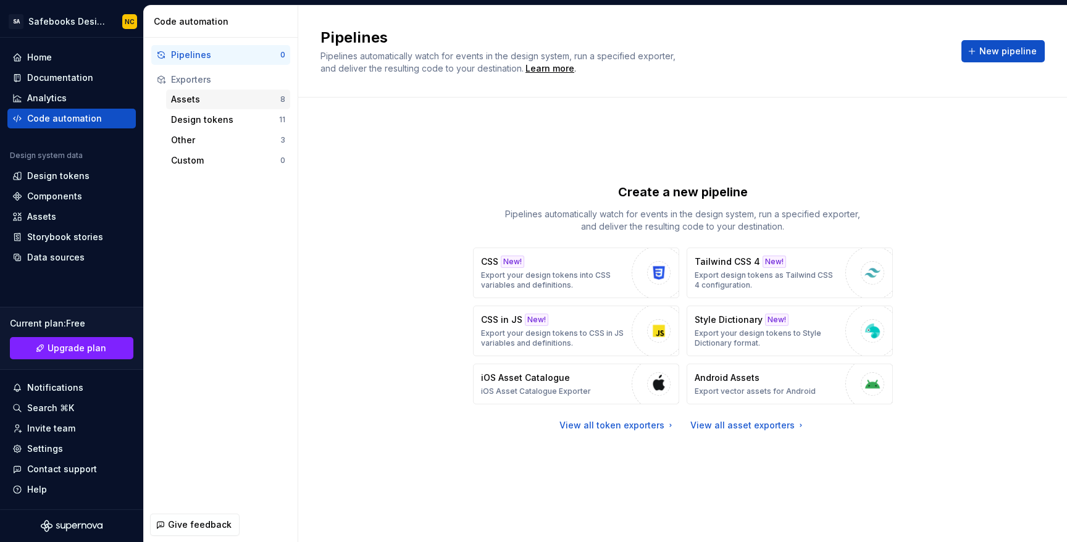
click at [211, 101] on div "Assets" at bounding box center [225, 99] width 109 height 12
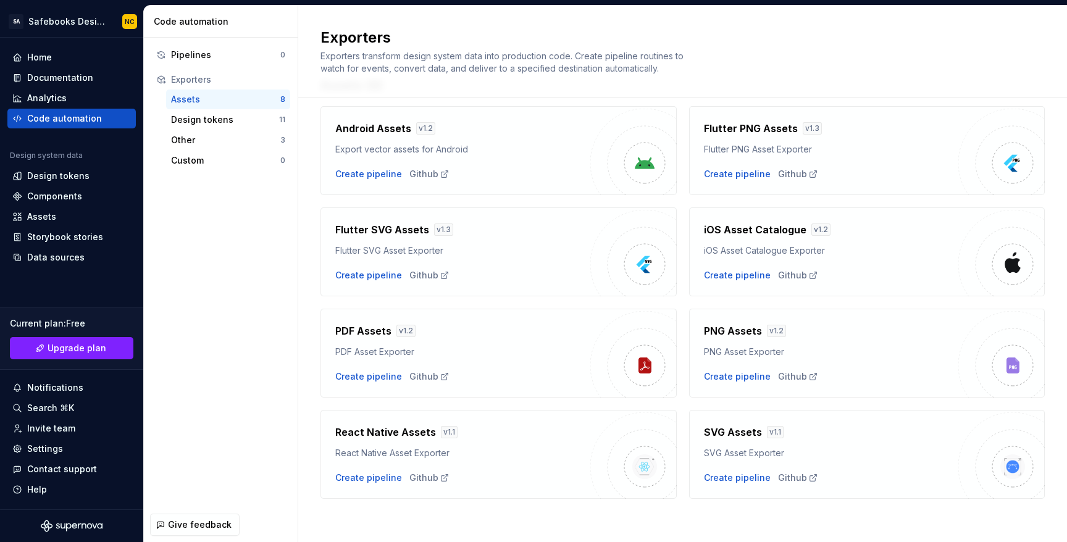
scroll to position [47, 0]
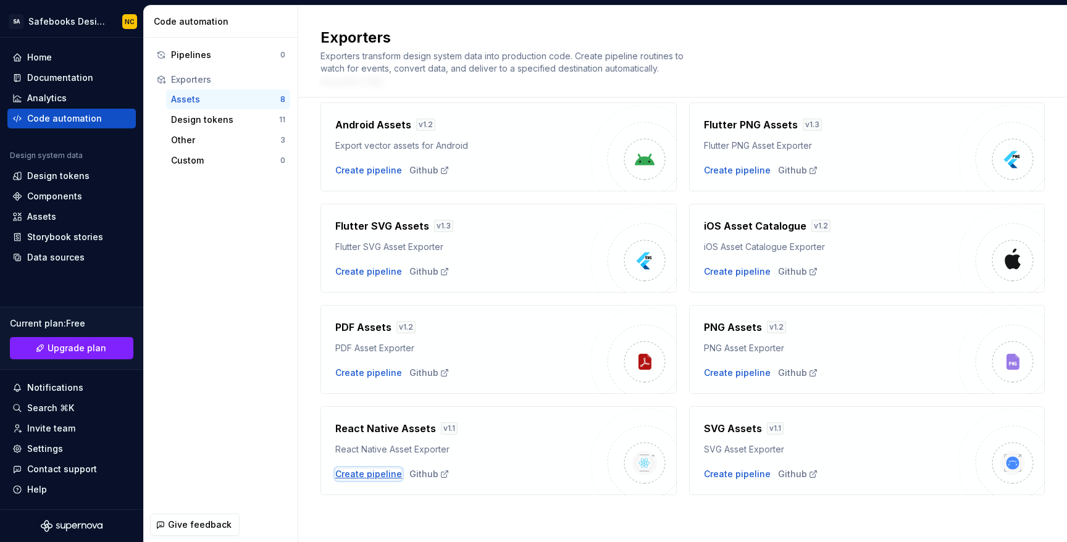
click at [365, 477] on div "Create pipeline" at bounding box center [368, 474] width 67 height 12
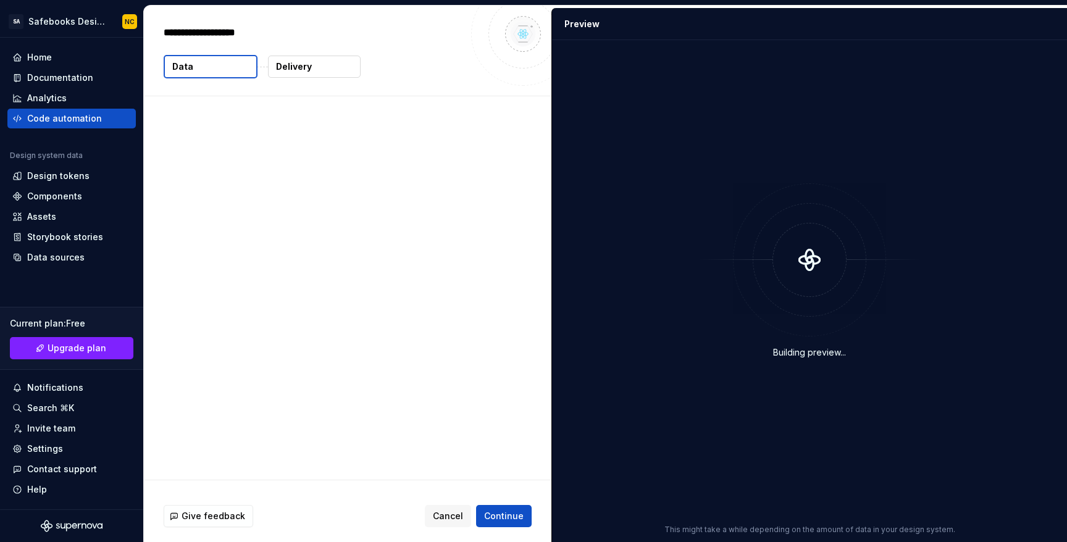
type textarea "*"
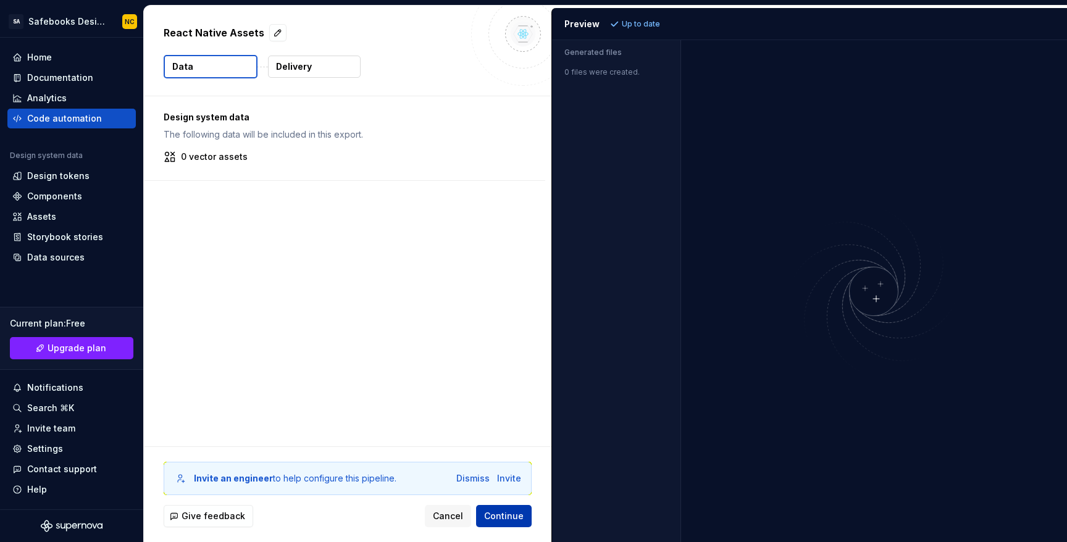
click at [507, 525] on button "Continue" at bounding box center [504, 516] width 56 height 22
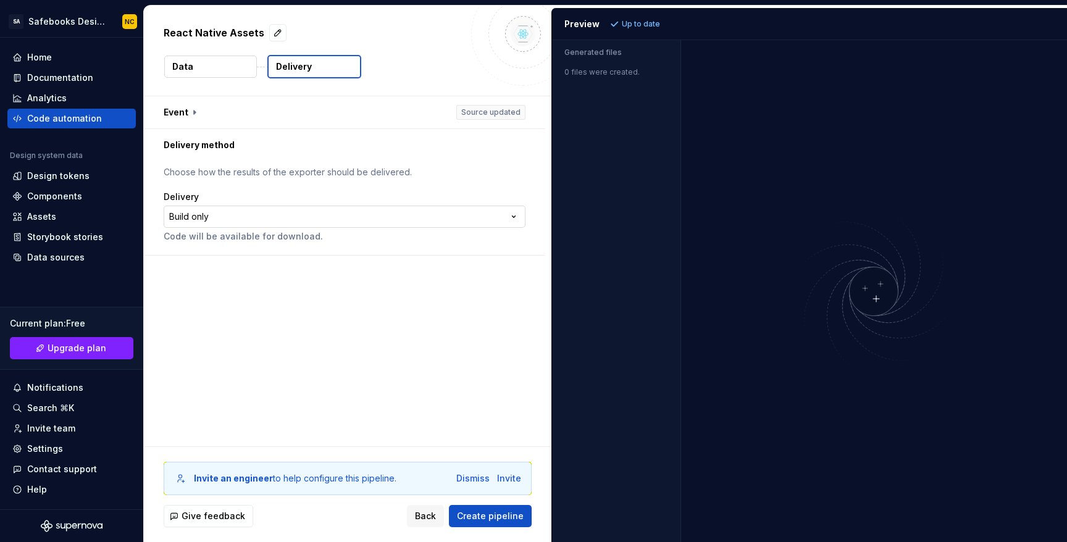
click at [430, 214] on html "**********" at bounding box center [533, 271] width 1067 height 542
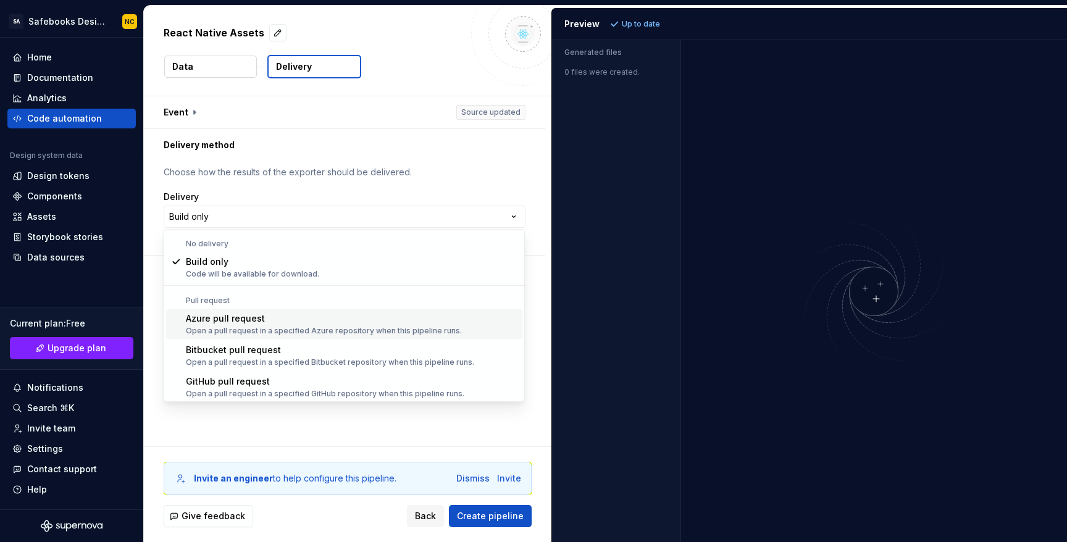
scroll to position [35, 0]
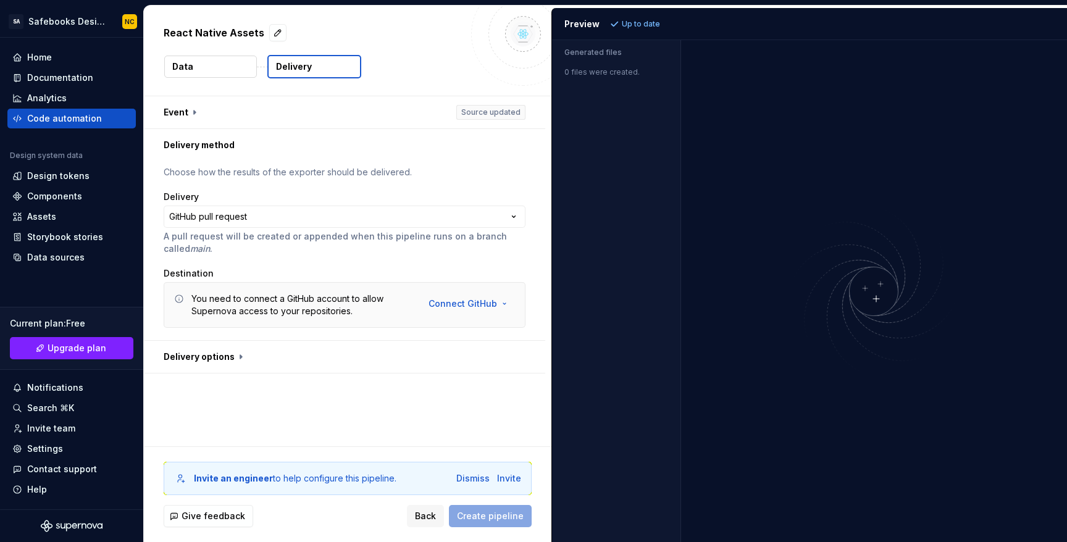
click at [419, 202] on div "Delivery" at bounding box center [345, 197] width 362 height 12
click at [417, 214] on html "**********" at bounding box center [533, 271] width 1067 height 542
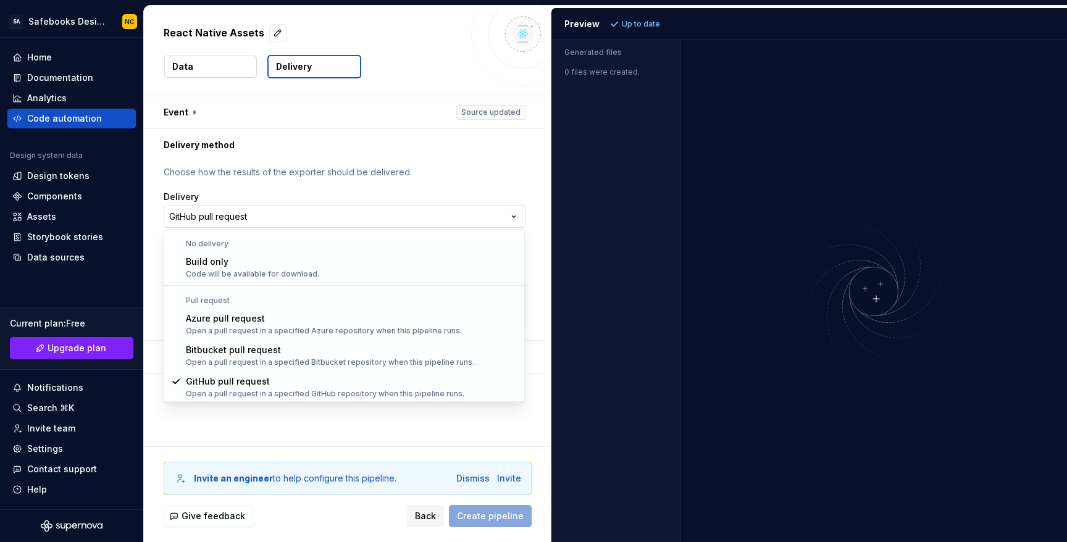
scroll to position [1, 0]
select select "*********"
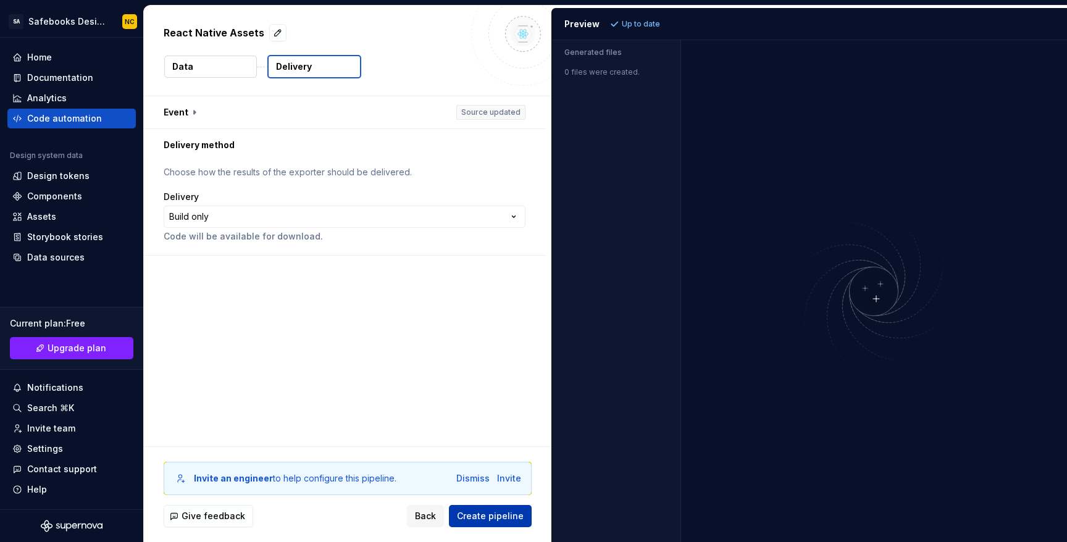
click at [499, 520] on span "Create pipeline" at bounding box center [490, 516] width 67 height 12
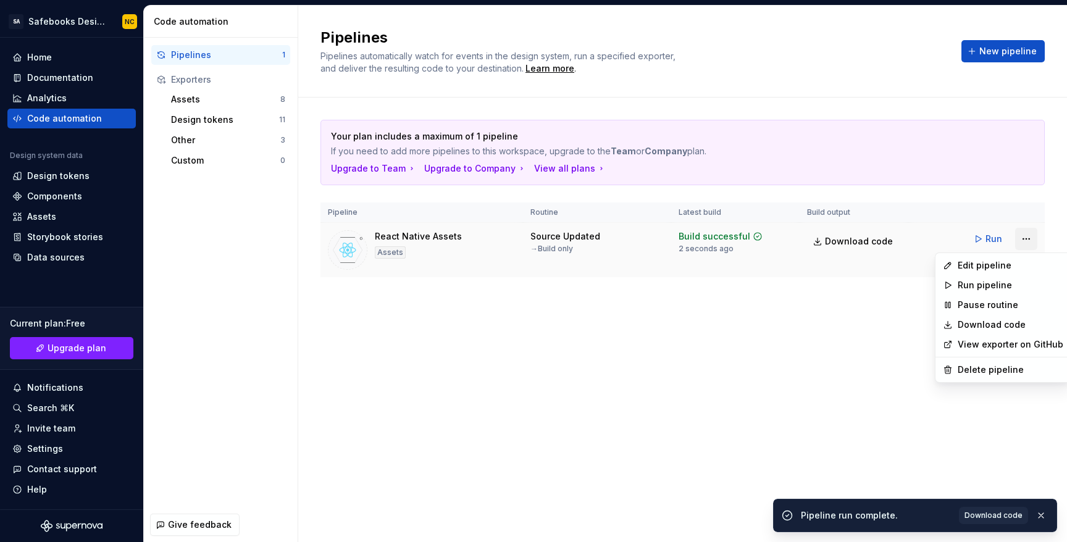
click at [1018, 240] on html "SA Safebooks Design System NC Home Documentation Analytics Code automation Desi…" at bounding box center [533, 271] width 1067 height 542
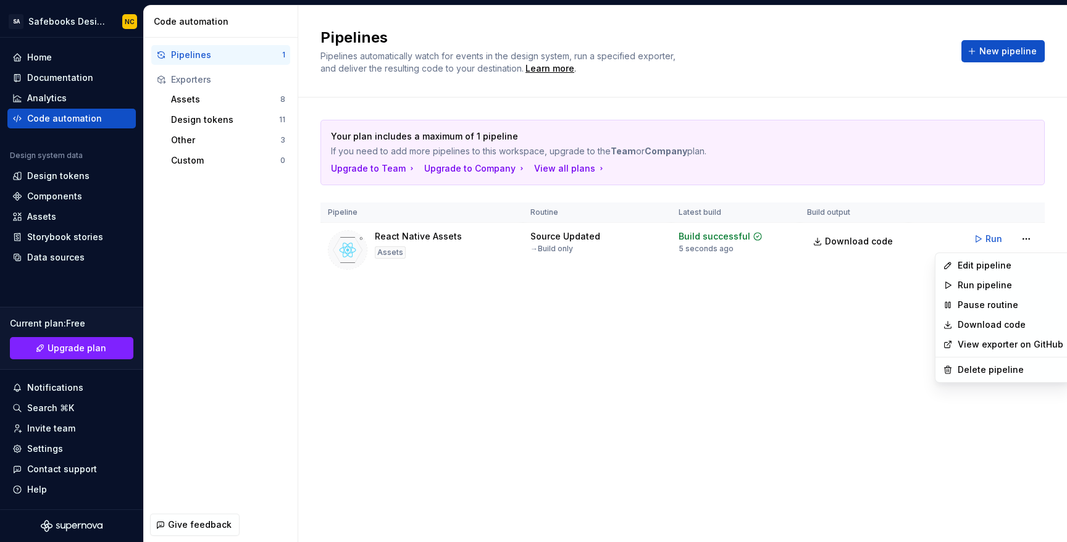
click at [984, 230] on html "SA Safebooks Design System NC Home Documentation Analytics Code automation Desi…" at bounding box center [533, 271] width 1067 height 542
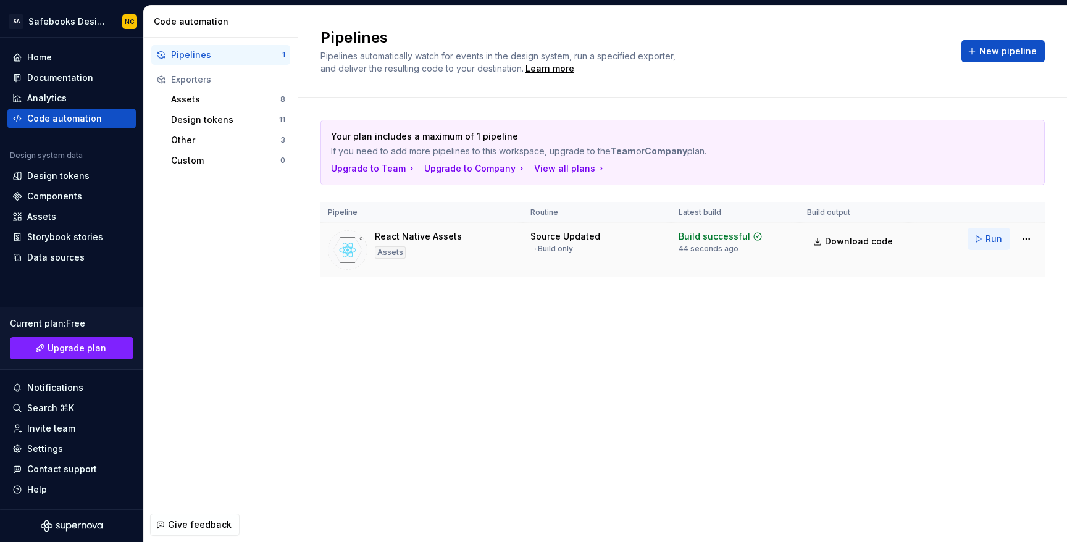
click at [988, 243] on span "Run" at bounding box center [993, 239] width 17 height 12
click at [1020, 242] on html "SA Safebooks Design System NC Home Documentation Analytics Code automation Desi…" at bounding box center [533, 271] width 1067 height 542
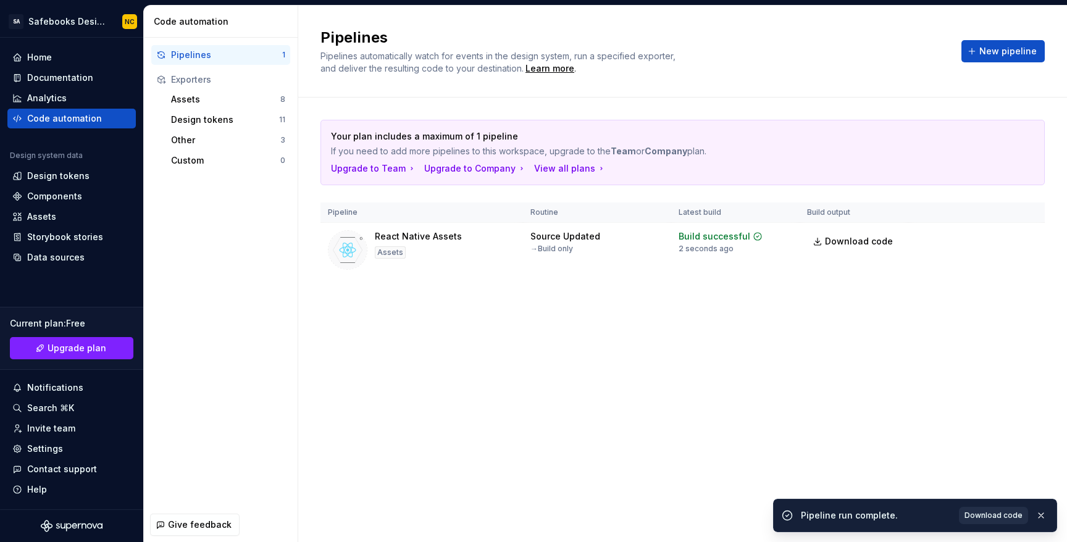
click at [1000, 517] on span "Download code" at bounding box center [993, 515] width 58 height 10
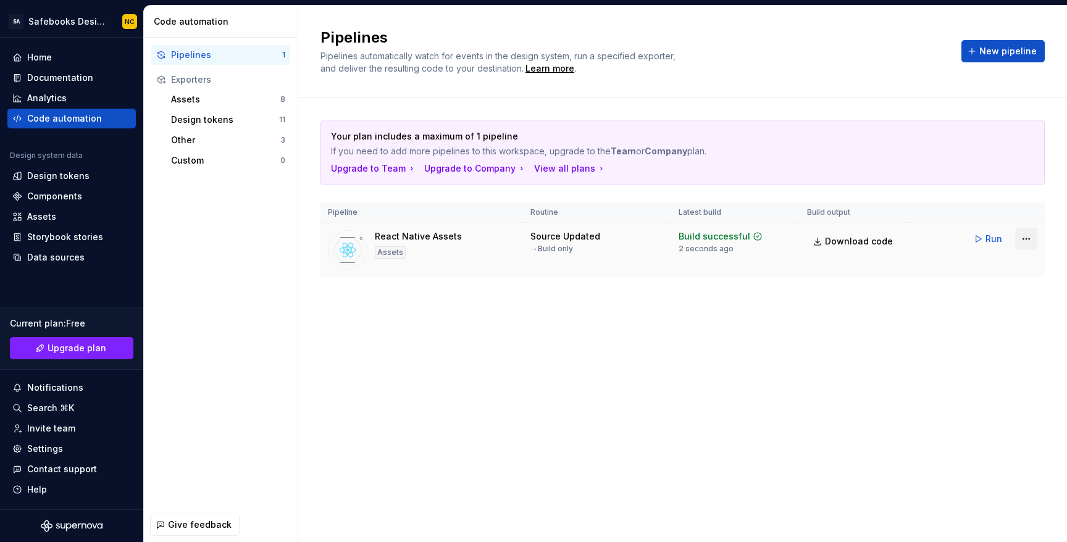
click at [1023, 244] on html "SA Safebooks Design System NC Home Documentation Analytics Code automation Desi…" at bounding box center [533, 271] width 1067 height 542
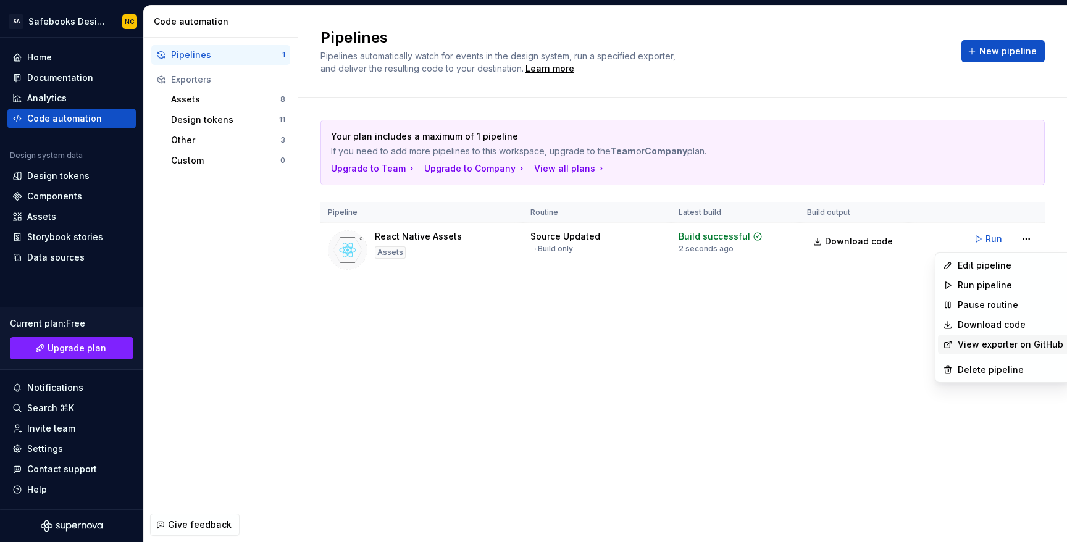
click at [978, 335] on div "View exporter on GitHub" at bounding box center [1003, 345] width 130 height 20
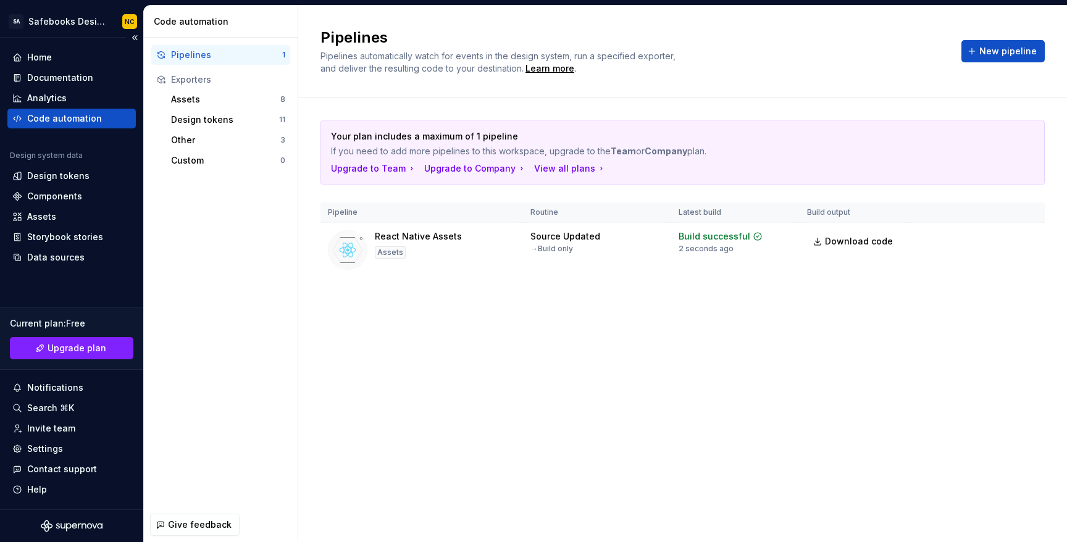
click at [141, 93] on div "Home Documentation Analytics Code automation Design system data Design tokens C…" at bounding box center [71, 274] width 143 height 472
click at [225, 108] on div "Assets 8" at bounding box center [228, 99] width 124 height 20
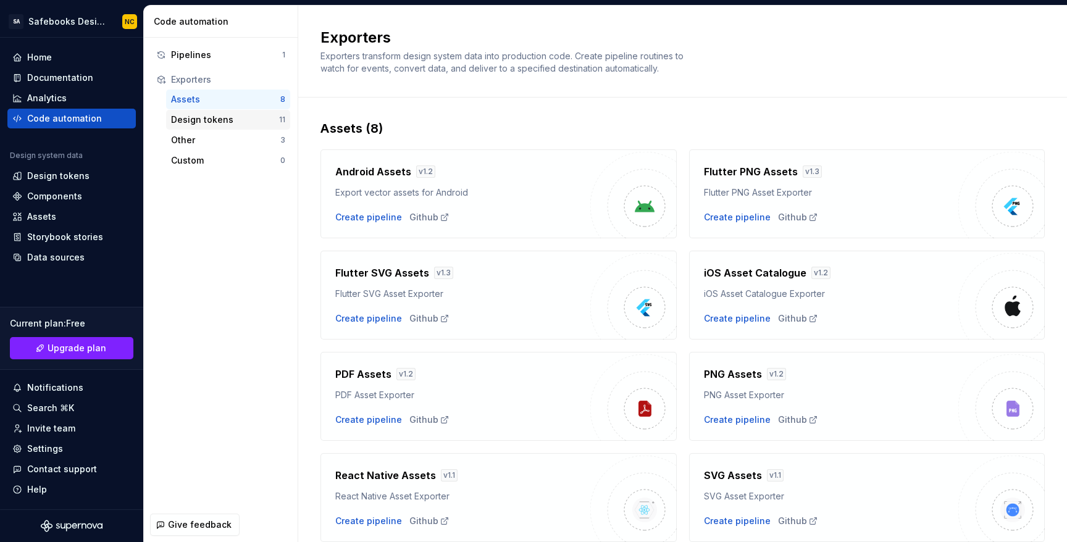
click at [246, 124] on div "Design tokens" at bounding box center [225, 120] width 108 height 12
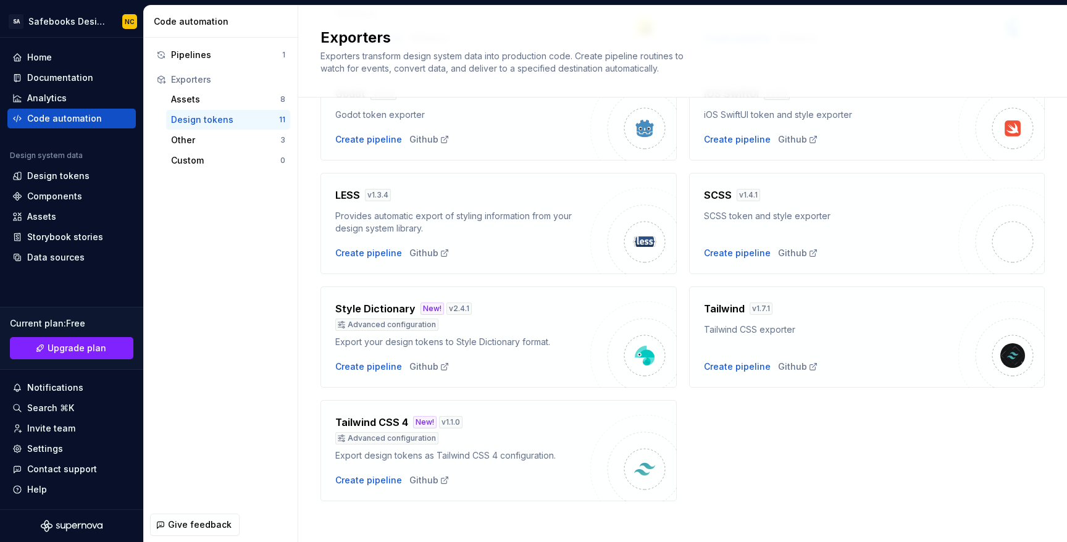
scroll to position [323, 0]
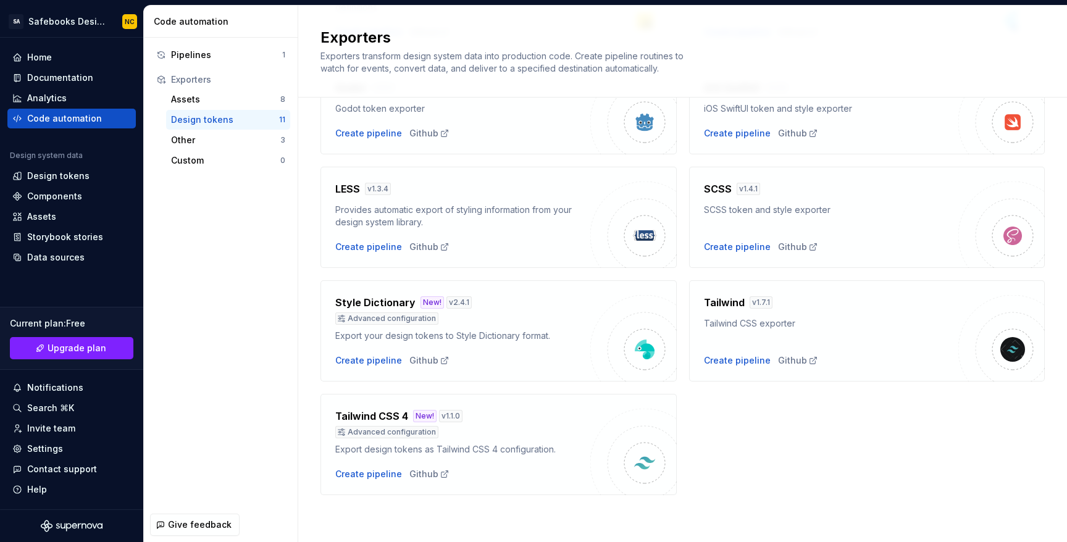
click at [770, 209] on div "SCSS token and style exporter" at bounding box center [831, 210] width 255 height 12
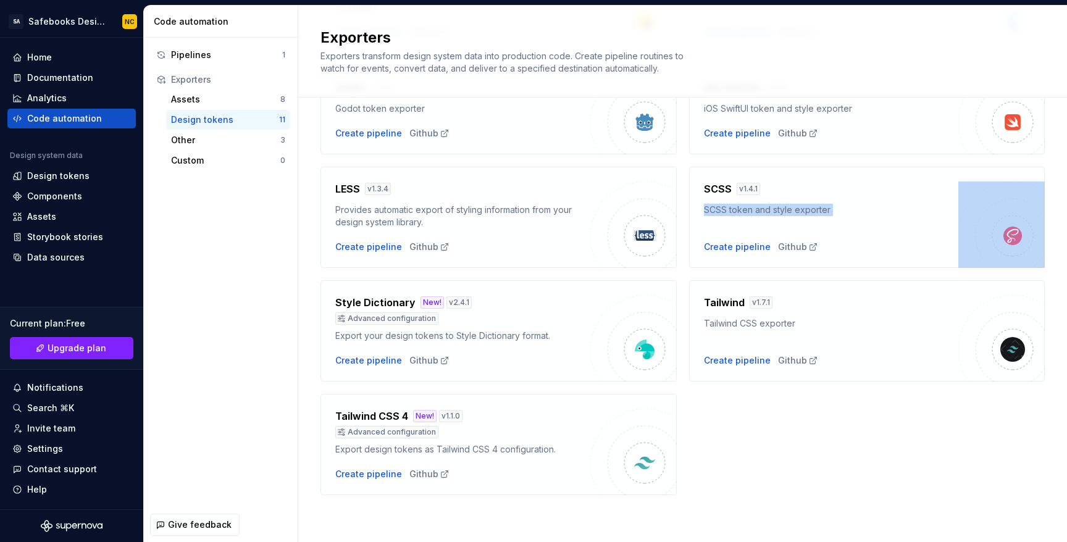
click at [770, 209] on div "SCSS token and style exporter" at bounding box center [831, 210] width 255 height 12
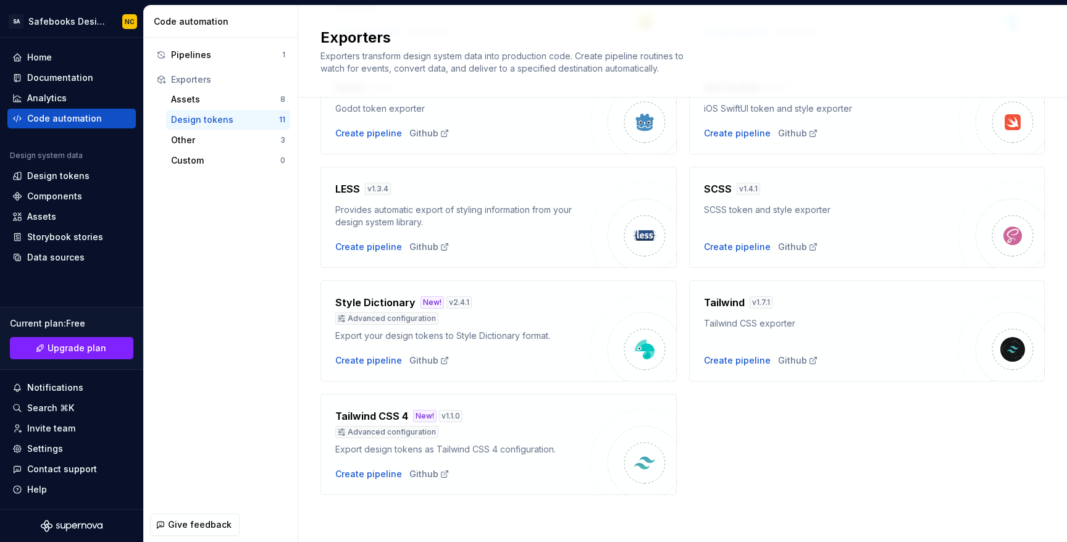
click at [477, 343] on div "Style Dictionary New! v 2.4.1 Advanced configuration Export your design tokens …" at bounding box center [462, 331] width 255 height 72
click at [213, 150] on div "Assets 8 Design tokens 11 Other 3 Custom 0" at bounding box center [220, 129] width 139 height 81
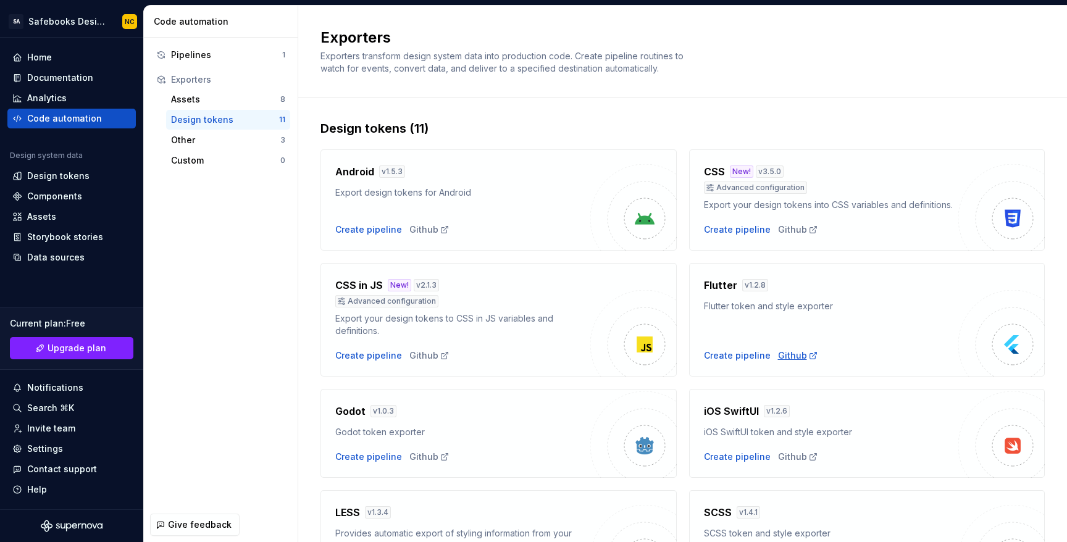
scroll to position [162, 0]
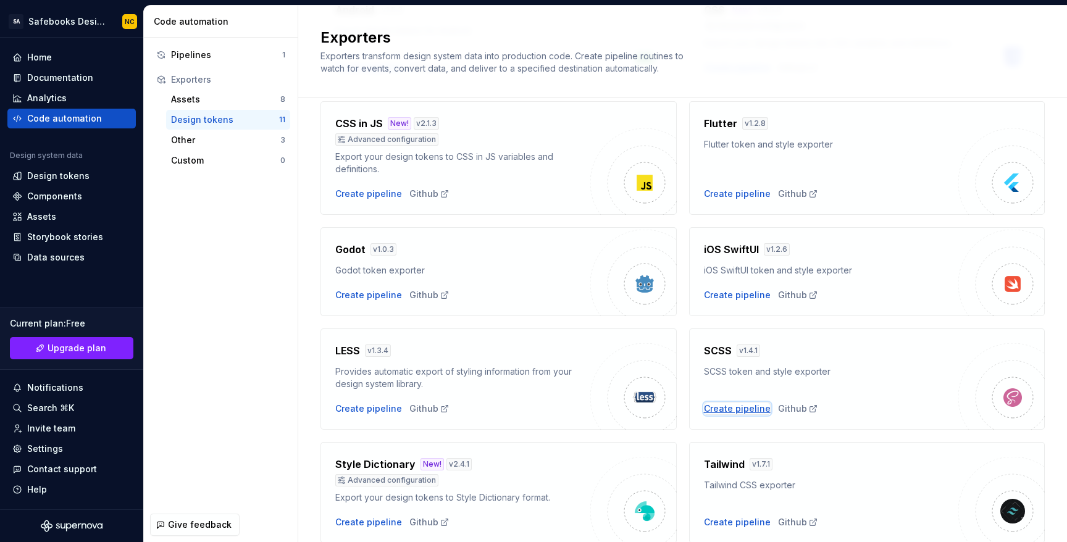
click at [749, 409] on div "Create pipeline" at bounding box center [737, 408] width 67 height 12
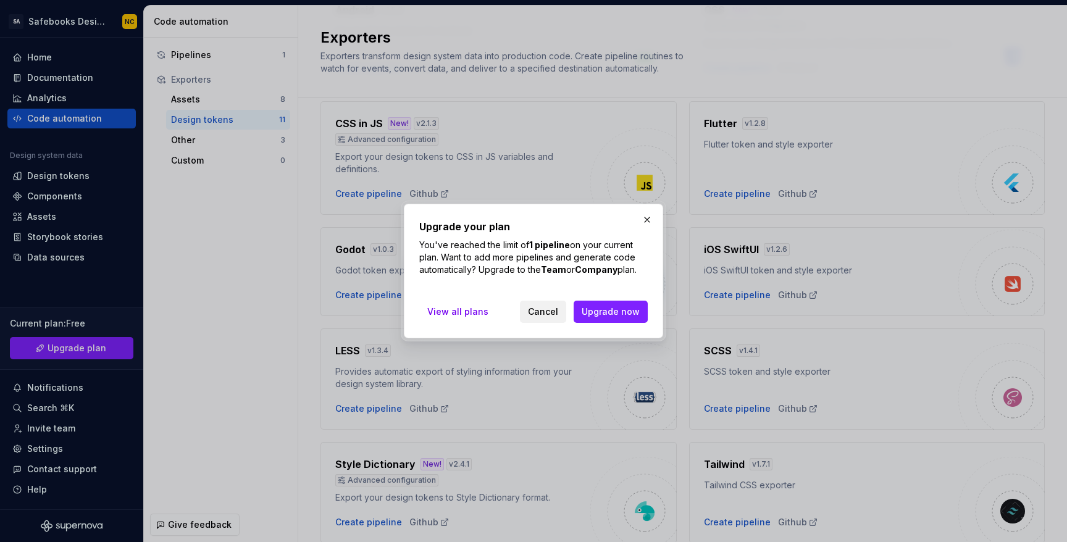
click at [532, 312] on span "Cancel" at bounding box center [543, 312] width 30 height 12
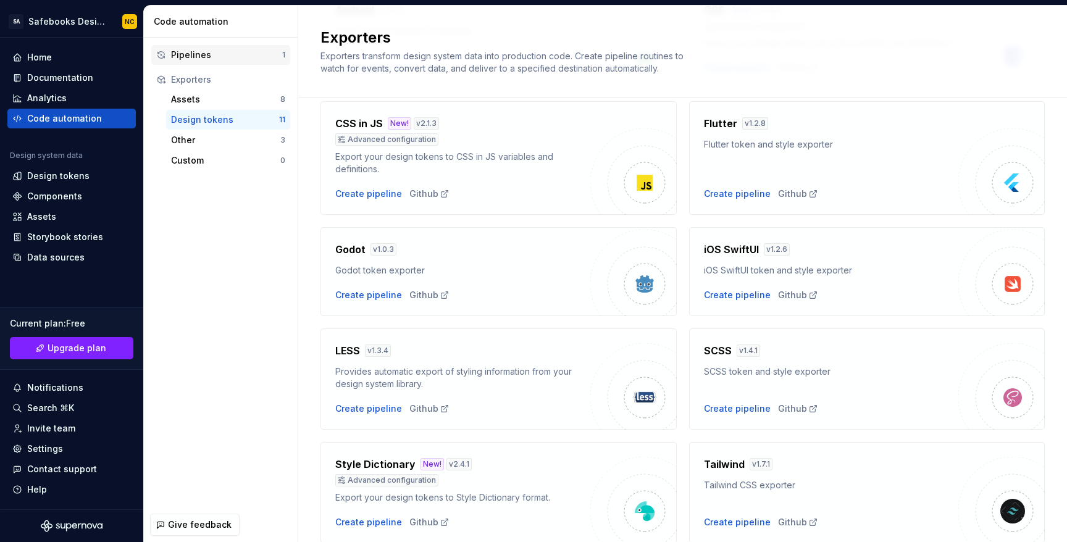
click at [244, 54] on div "Pipelines" at bounding box center [226, 55] width 111 height 12
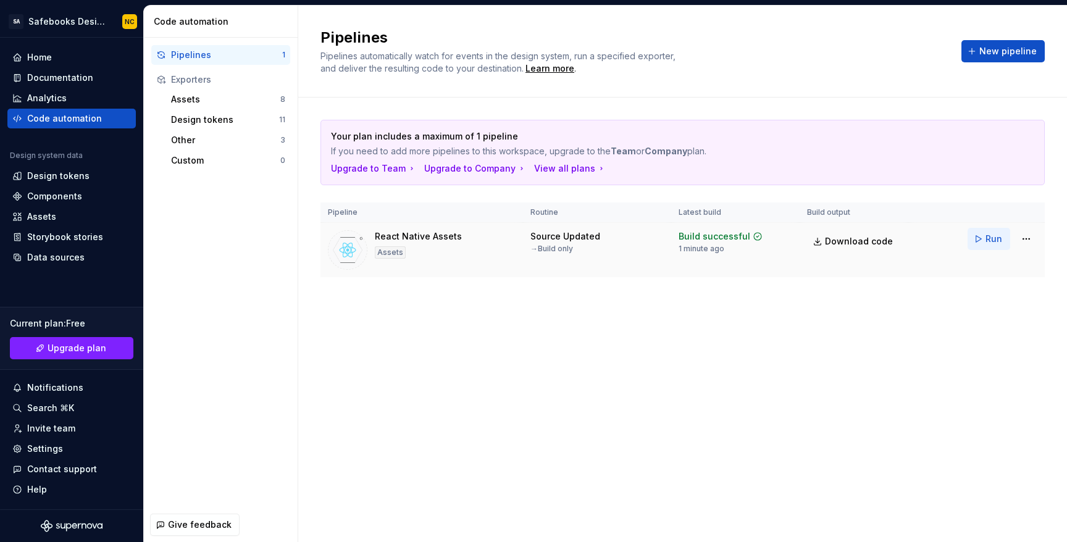
click at [978, 243] on button "Run" at bounding box center [988, 239] width 43 height 22
click at [49, 237] on div "Storybook stories" at bounding box center [65, 237] width 76 height 12
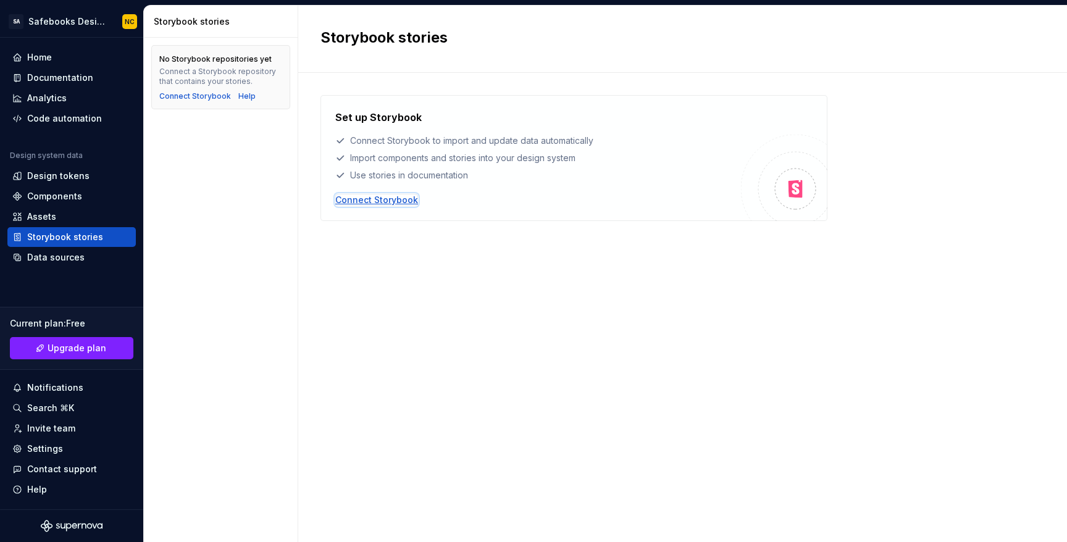
click at [380, 202] on div "Connect Storybook" at bounding box center [376, 200] width 83 height 12
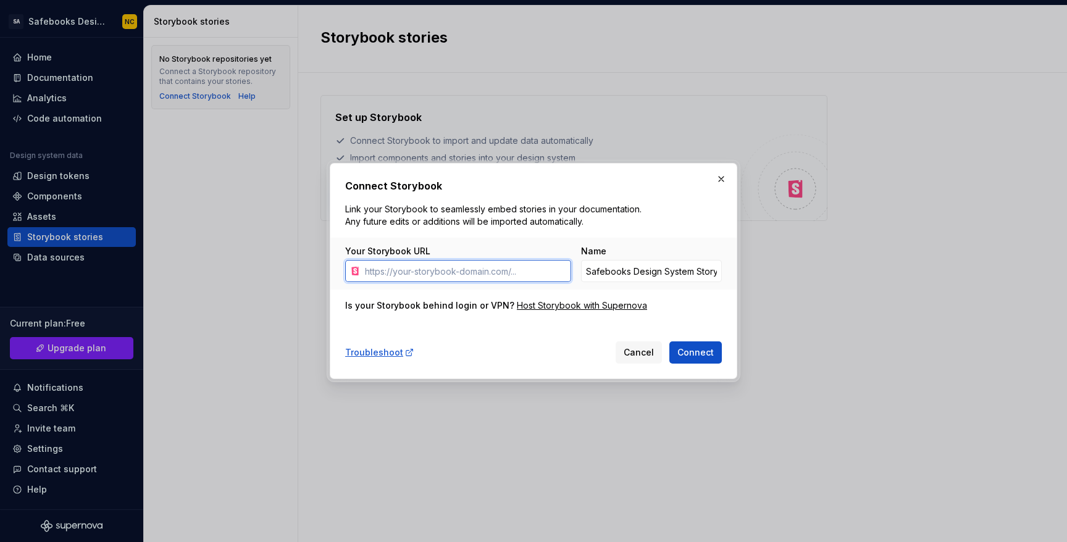
paste input "[URL][DOMAIN_NAME]"
type input "[URL][DOMAIN_NAME]"
click at [669, 341] on button "Connect" at bounding box center [695, 352] width 52 height 22
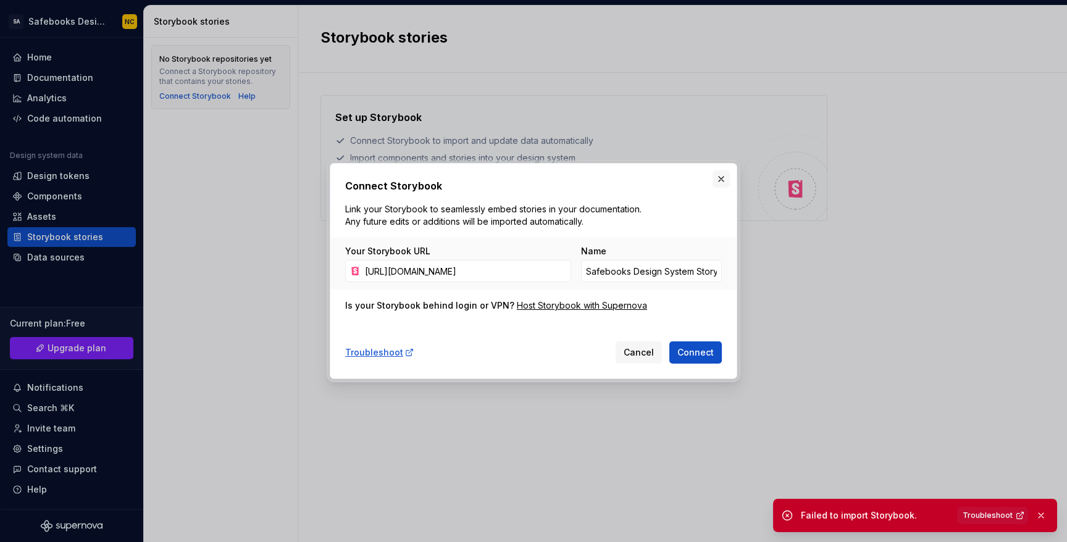
scroll to position [0, 0]
click at [726, 179] on button "button" at bounding box center [720, 178] width 17 height 17
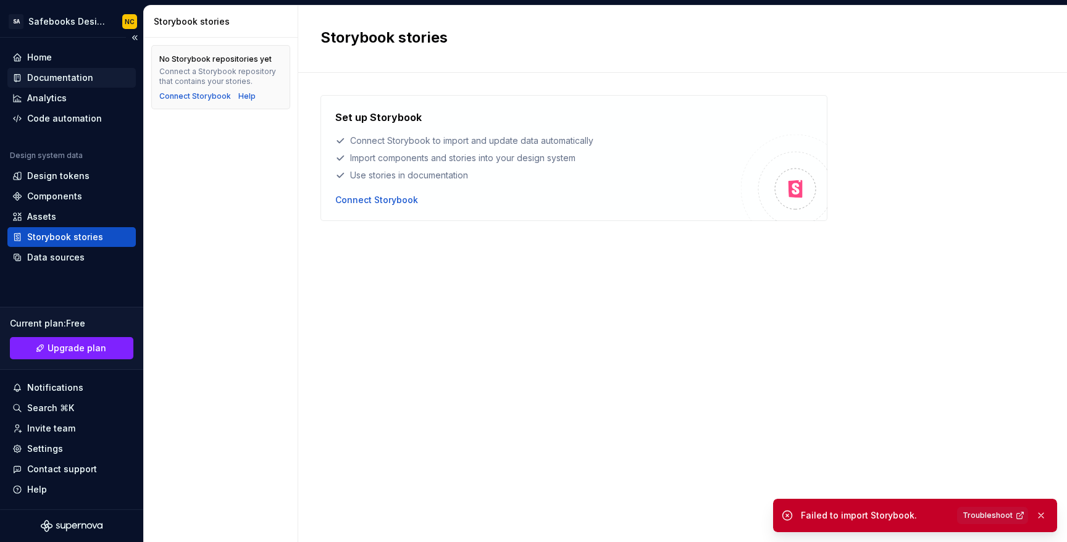
click at [58, 83] on div "Documentation" at bounding box center [60, 78] width 66 height 12
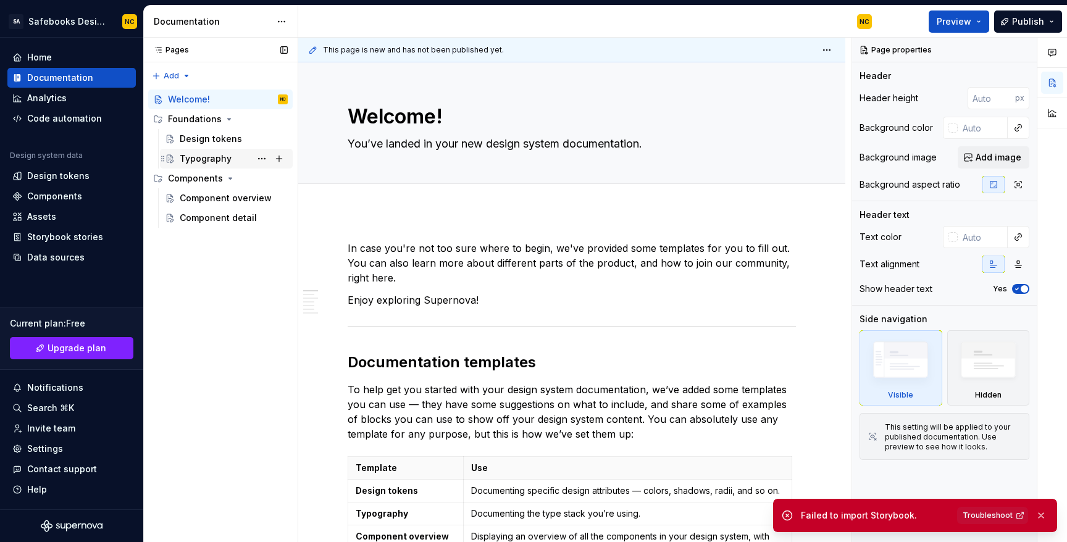
click at [207, 161] on div "Typography" at bounding box center [206, 158] width 52 height 12
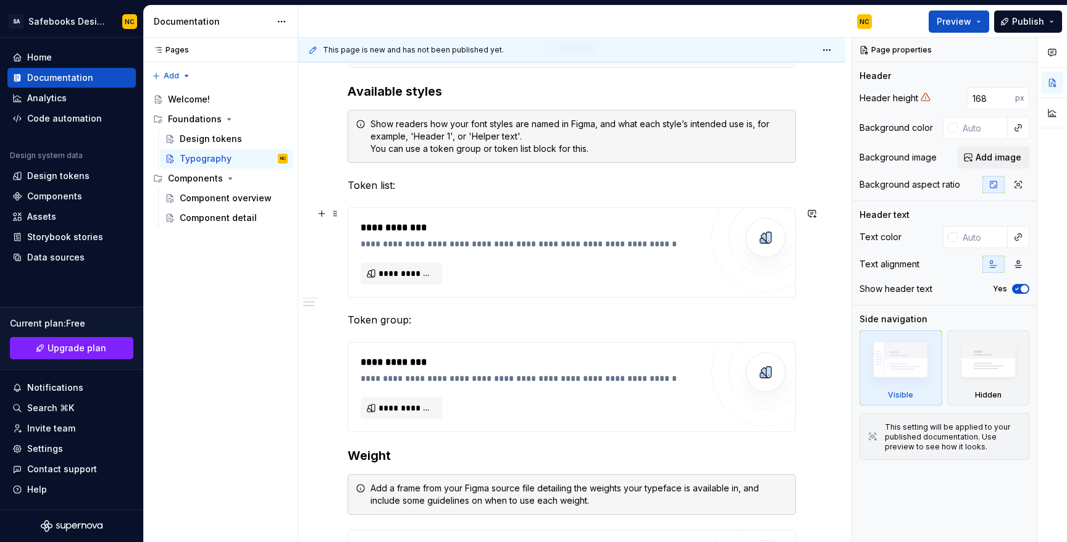
scroll to position [405, 0]
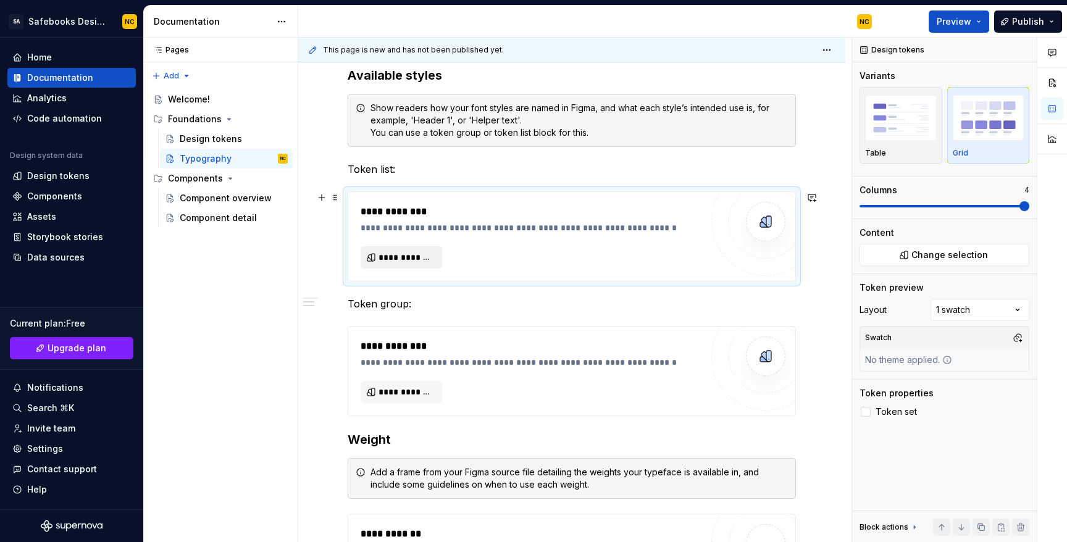
click at [412, 260] on span "**********" at bounding box center [406, 257] width 56 height 12
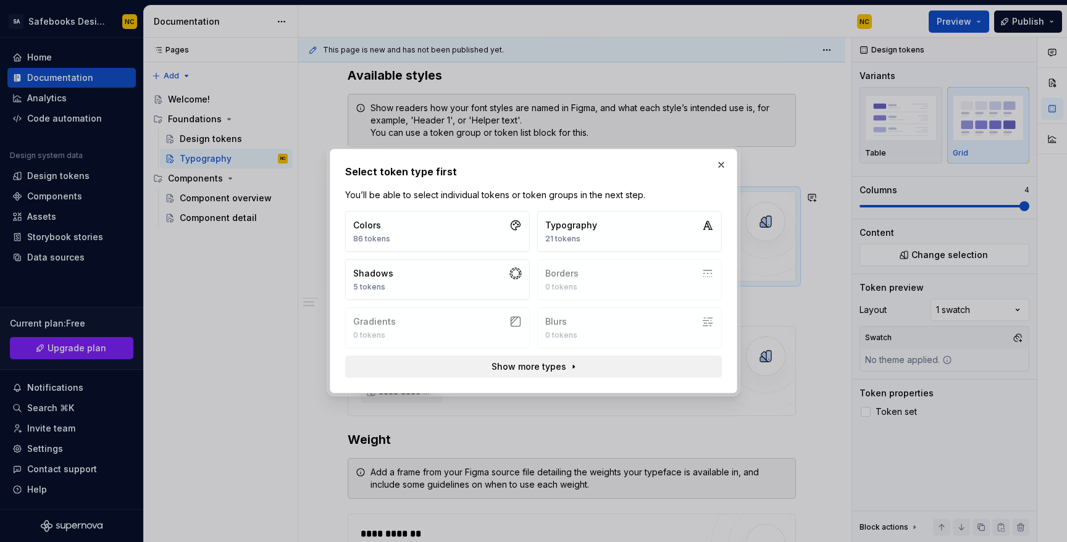
click at [559, 360] on span "Show more types" at bounding box center [528, 366] width 75 height 12
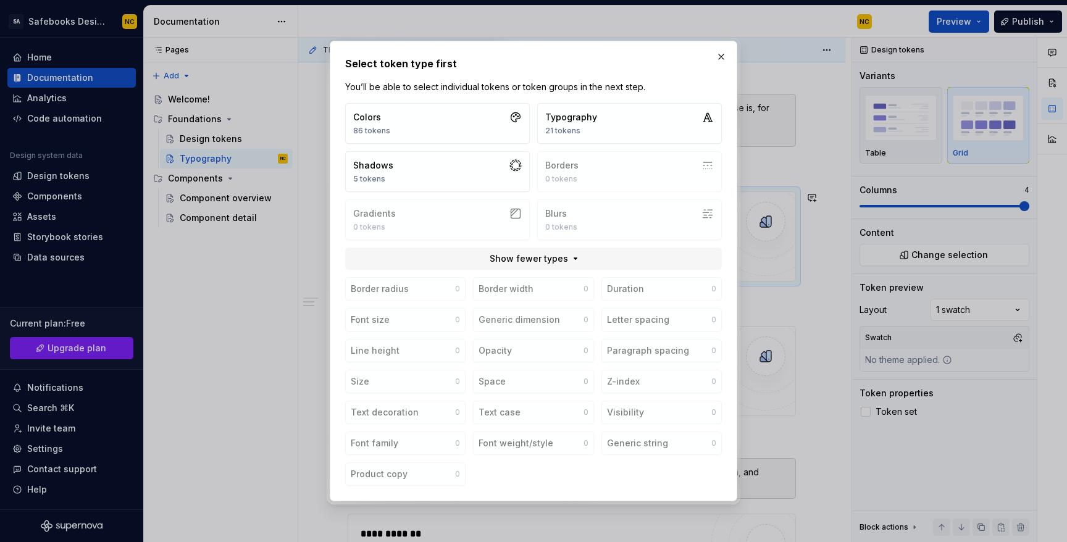
click at [420, 288] on div "Border radius 0 Border width 0 Duration 0 Font size 0 Generic dimension 0 Lette…" at bounding box center [533, 381] width 377 height 209
click at [391, 323] on div "Border radius 0 Border width 0 Duration 0 Font size 0 Generic dimension 0 Lette…" at bounding box center [533, 381] width 377 height 209
click at [383, 282] on div "Border radius 0 Border width 0 Duration 0 Font size 0 Generic dimension 0 Lette…" at bounding box center [533, 381] width 377 height 209
click at [433, 119] on button "Colors 86 tokens" at bounding box center [437, 123] width 185 height 41
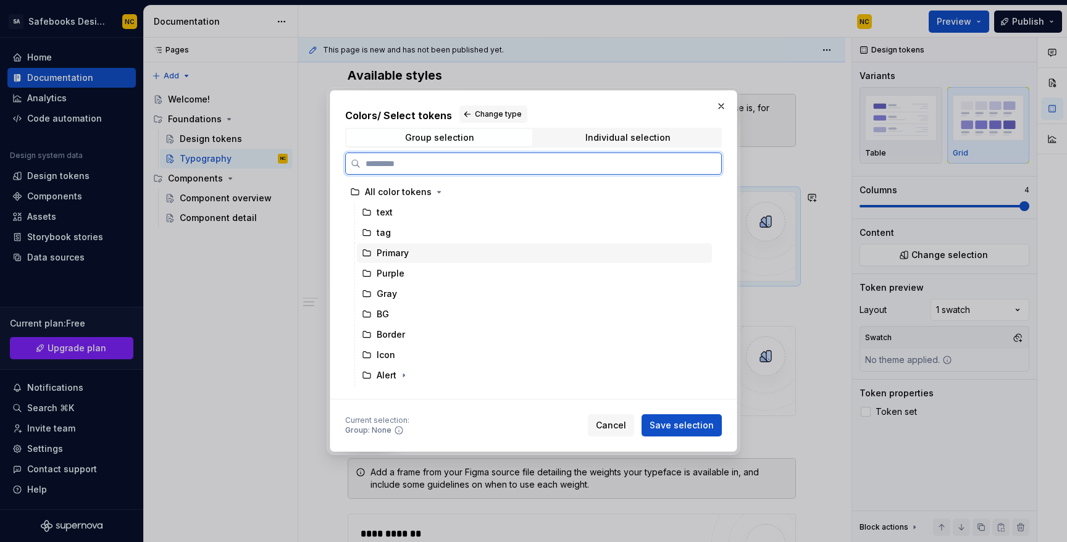
click at [406, 252] on div "Primary" at bounding box center [393, 253] width 32 height 12
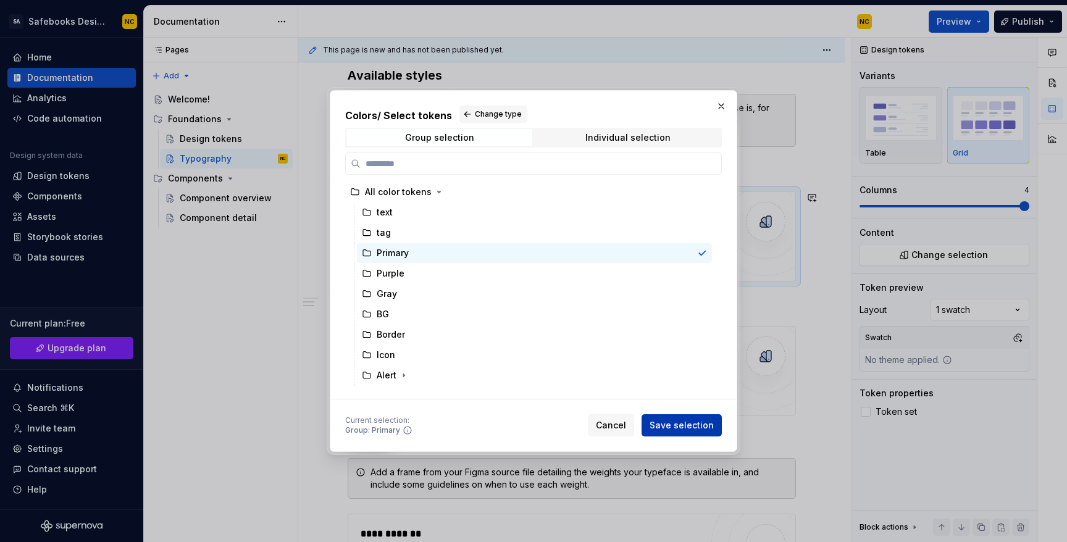
click at [680, 425] on span "Save selection" at bounding box center [681, 425] width 64 height 12
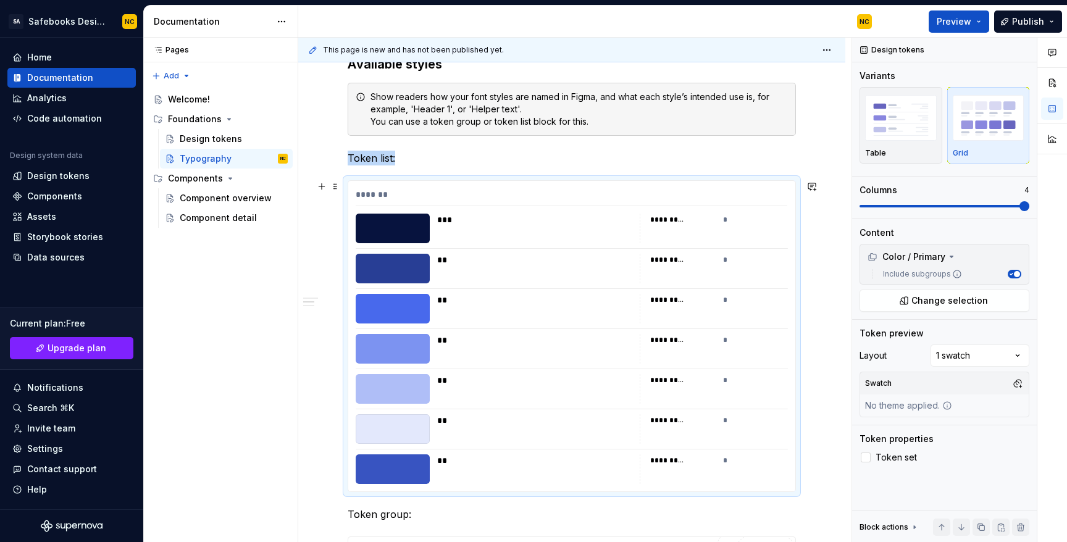
scroll to position [417, 0]
type textarea "*"
